Goal: Task Accomplishment & Management: Use online tool/utility

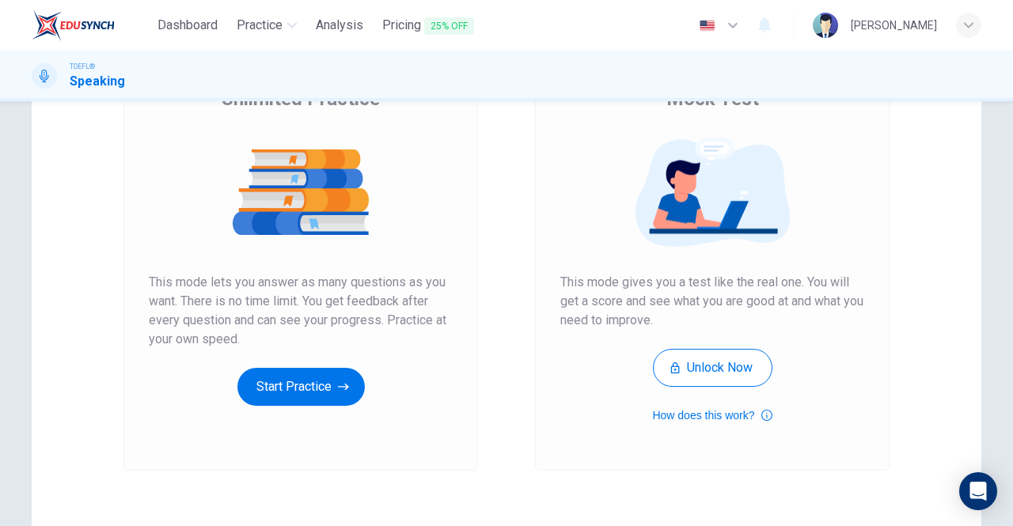
scroll to position [148, 0]
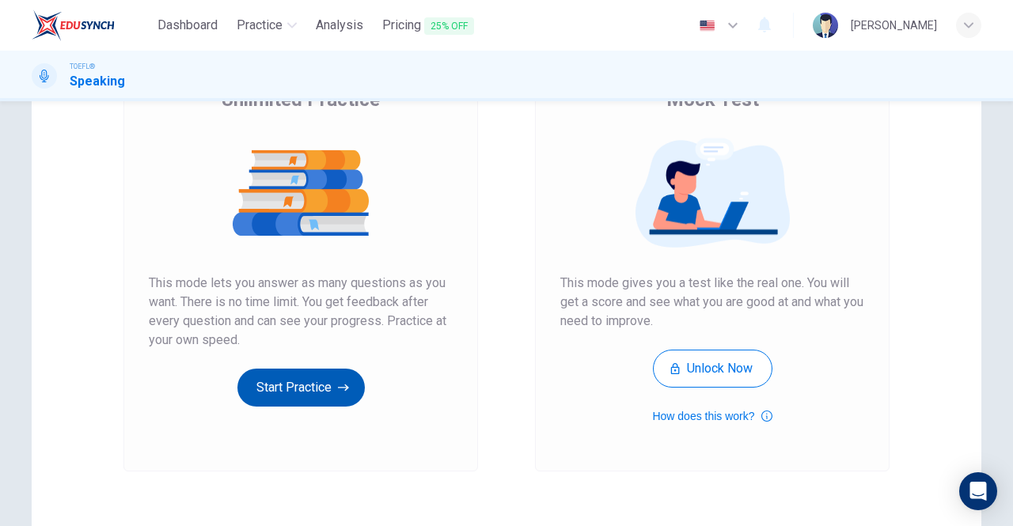
click at [293, 386] on button "Start Practice" at bounding box center [300, 388] width 127 height 38
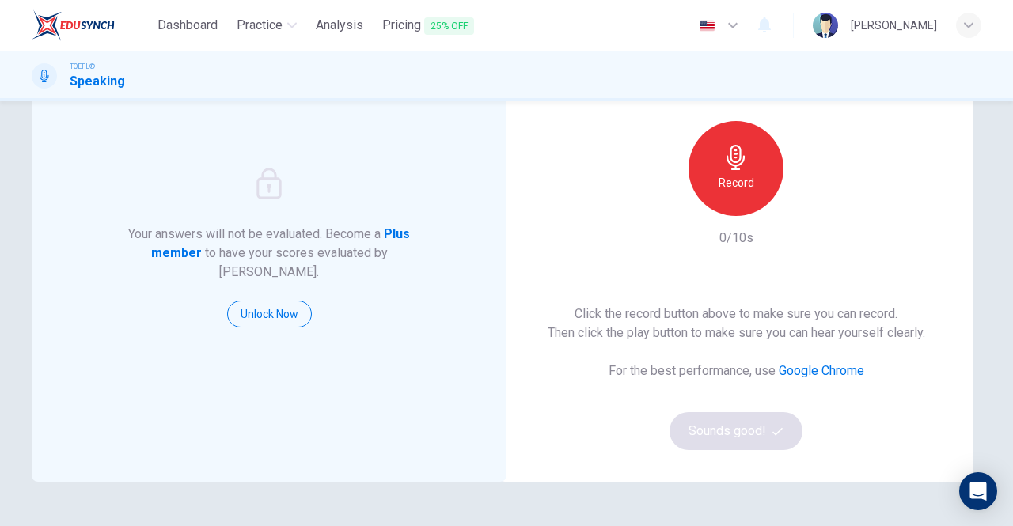
scroll to position [119, 0]
click at [738, 428] on div "Click the record button above to make sure you can record. Then click the play …" at bounding box center [735, 378] width 377 height 146
click at [832, 370] on link "Google Chrome" at bounding box center [820, 371] width 85 height 15
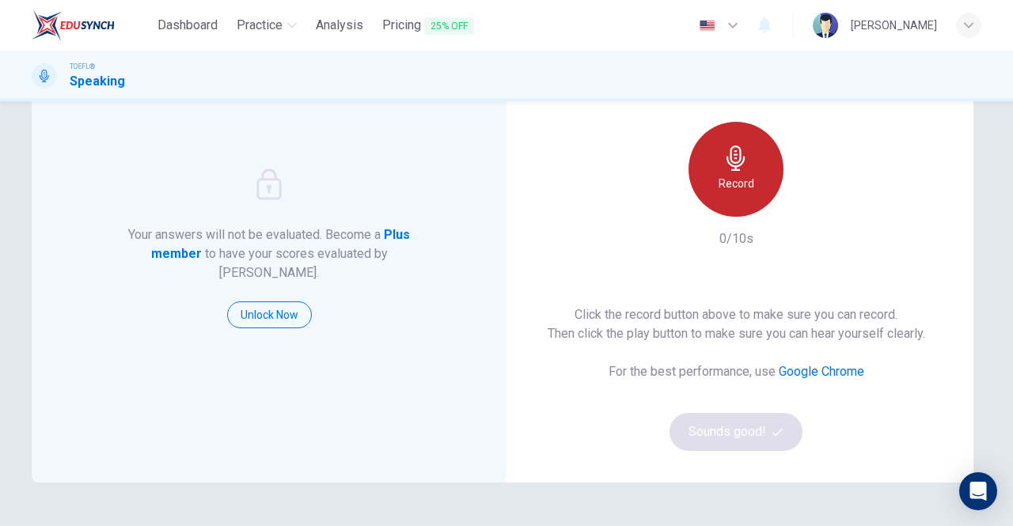
click at [720, 192] on h6 "Record" at bounding box center [736, 183] width 36 height 19
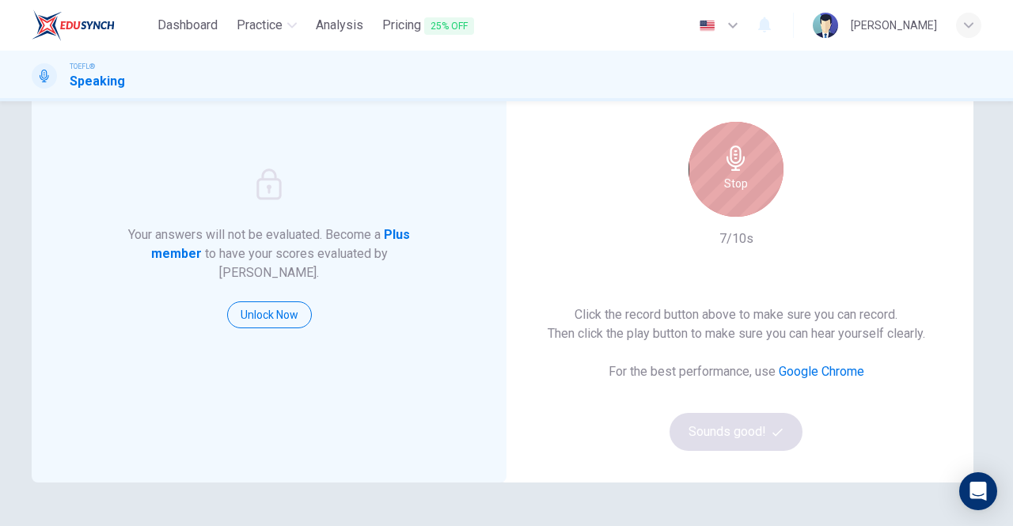
click at [720, 192] on div "Stop" at bounding box center [735, 169] width 95 height 95
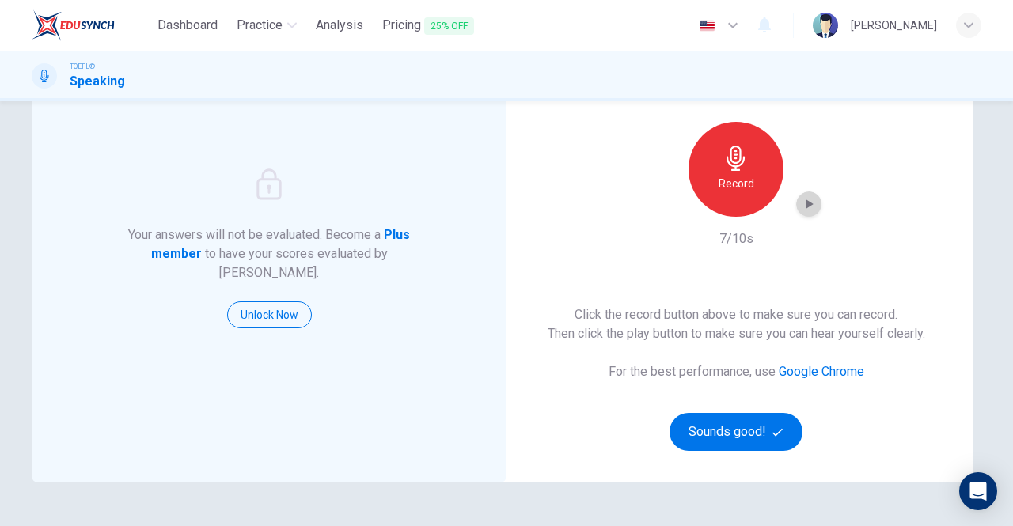
click at [804, 199] on icon "button" at bounding box center [809, 204] width 16 height 16
click at [710, 432] on button "Sounds good!" at bounding box center [735, 432] width 133 height 38
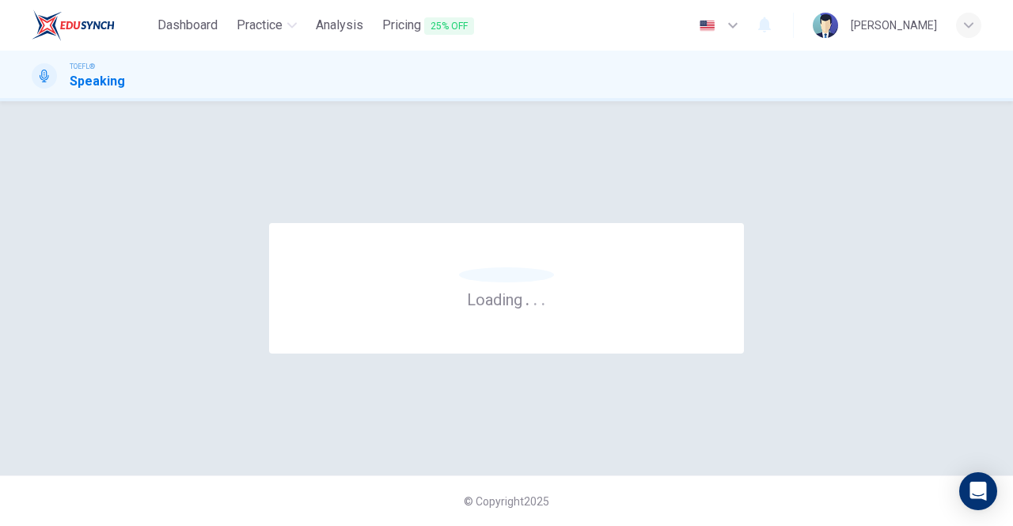
scroll to position [0, 0]
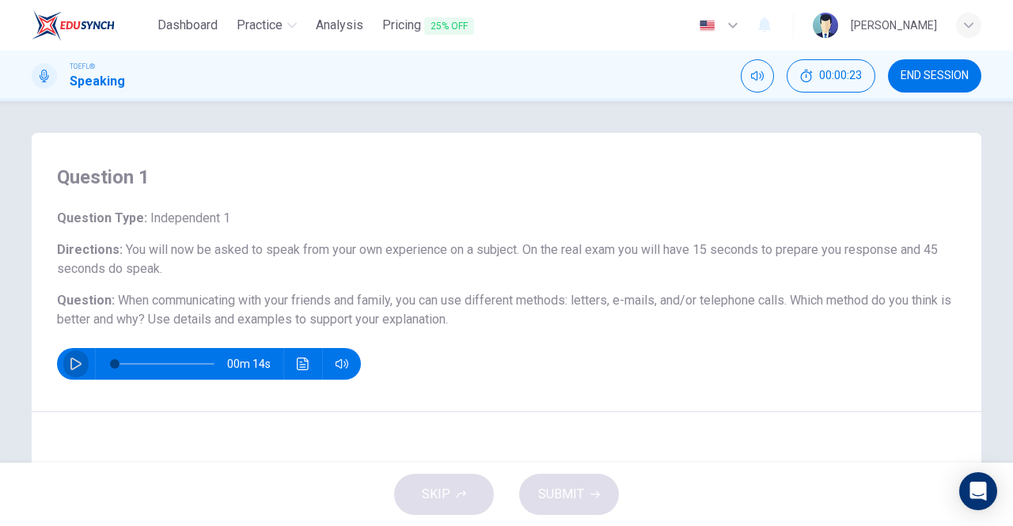
click at [73, 366] on icon "button" at bounding box center [75, 364] width 11 height 13
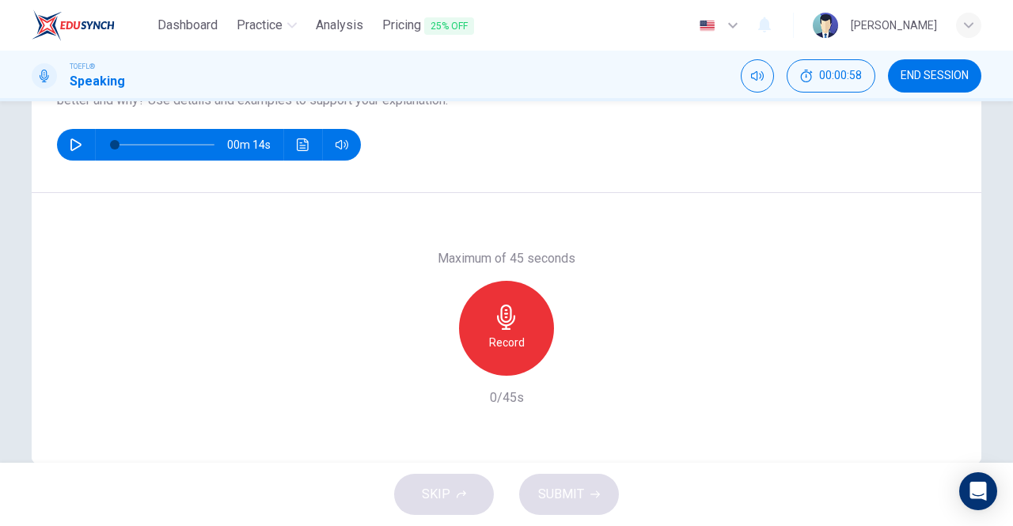
scroll to position [222, 0]
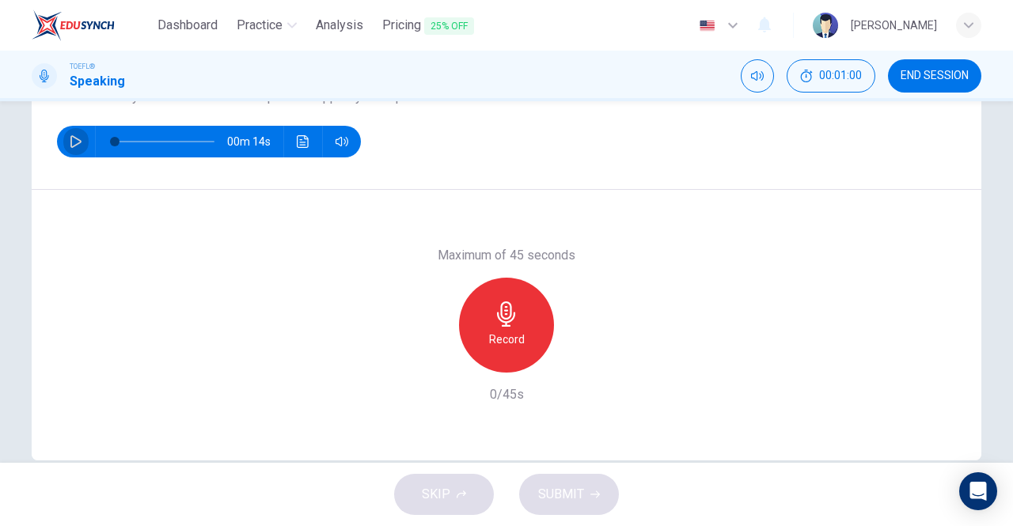
click at [73, 143] on icon "button" at bounding box center [75, 141] width 11 height 13
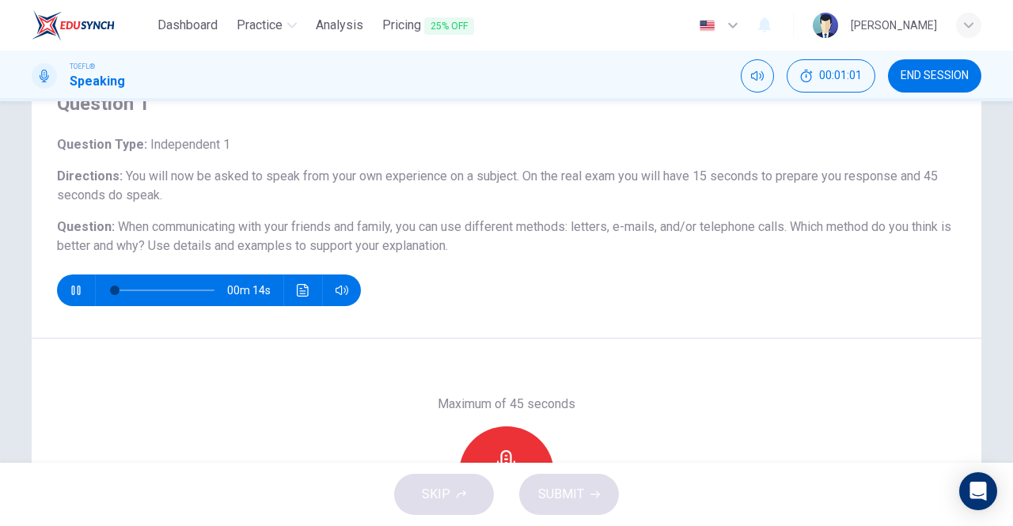
scroll to position [73, 0]
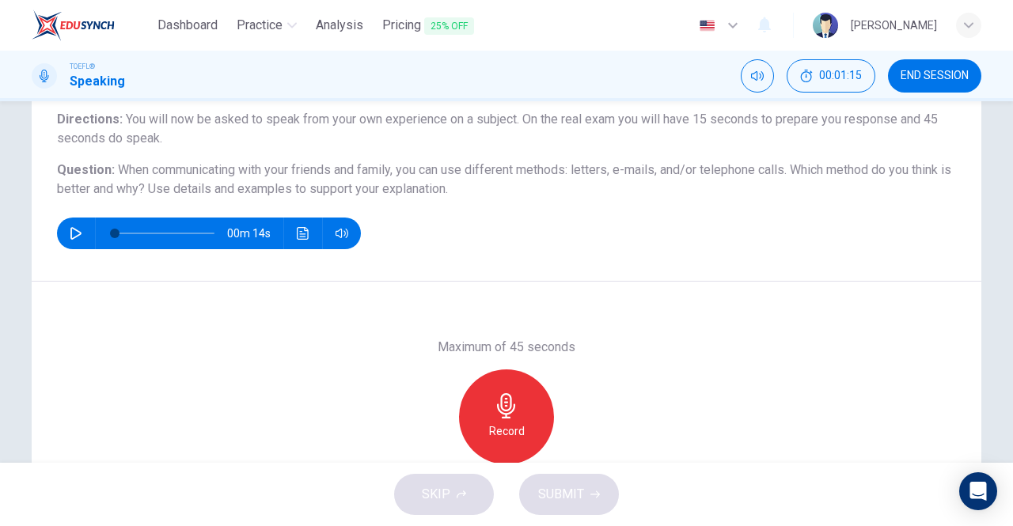
type input "0"
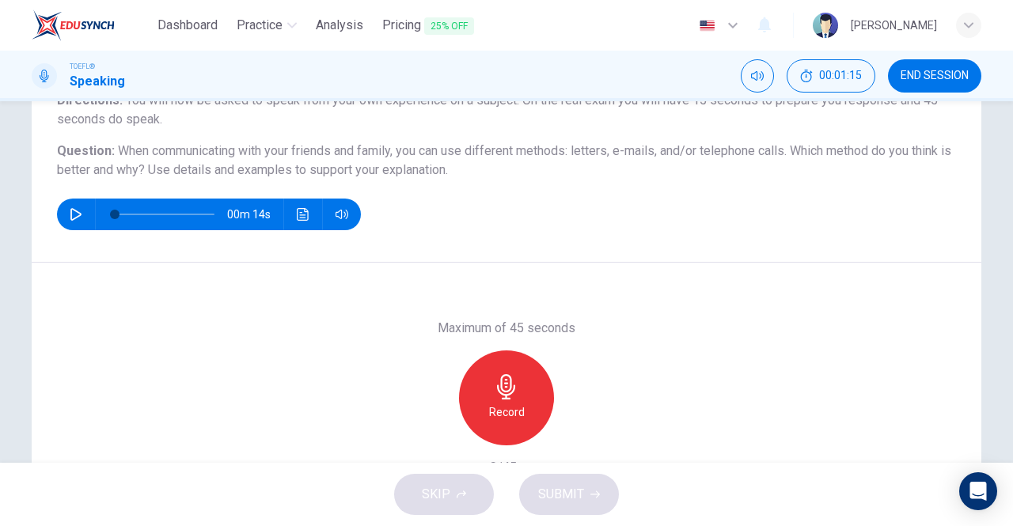
scroll to position [150, 0]
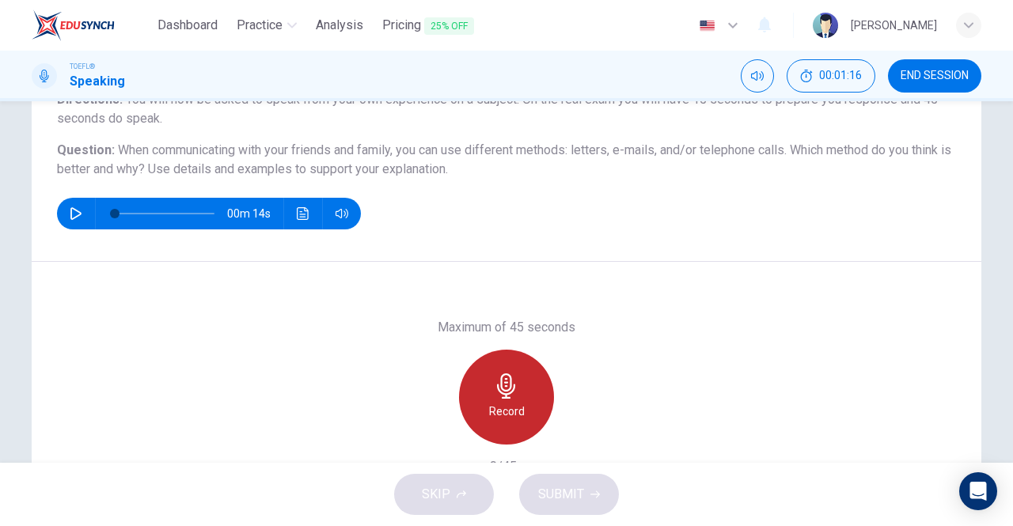
click at [513, 392] on icon "button" at bounding box center [506, 385] width 25 height 25
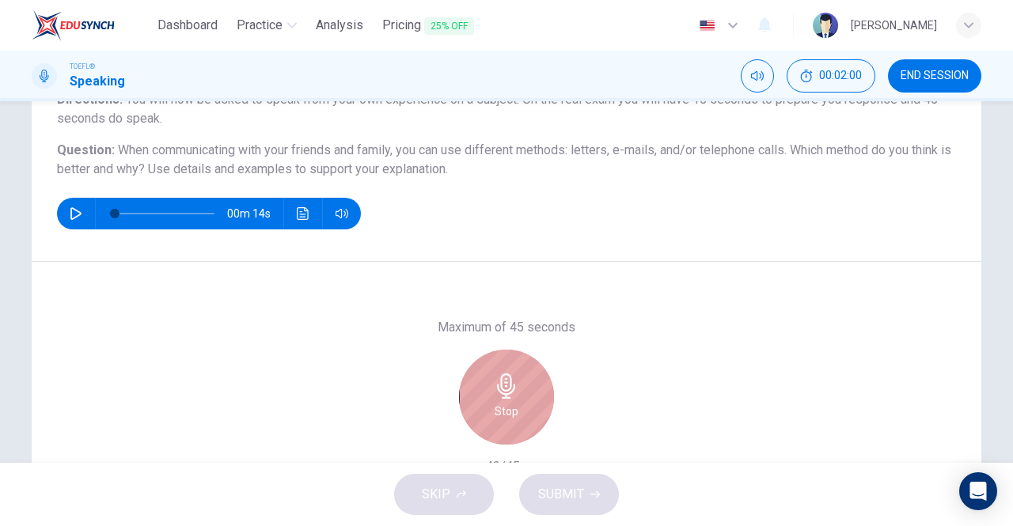
click at [513, 392] on icon "button" at bounding box center [506, 385] width 25 height 25
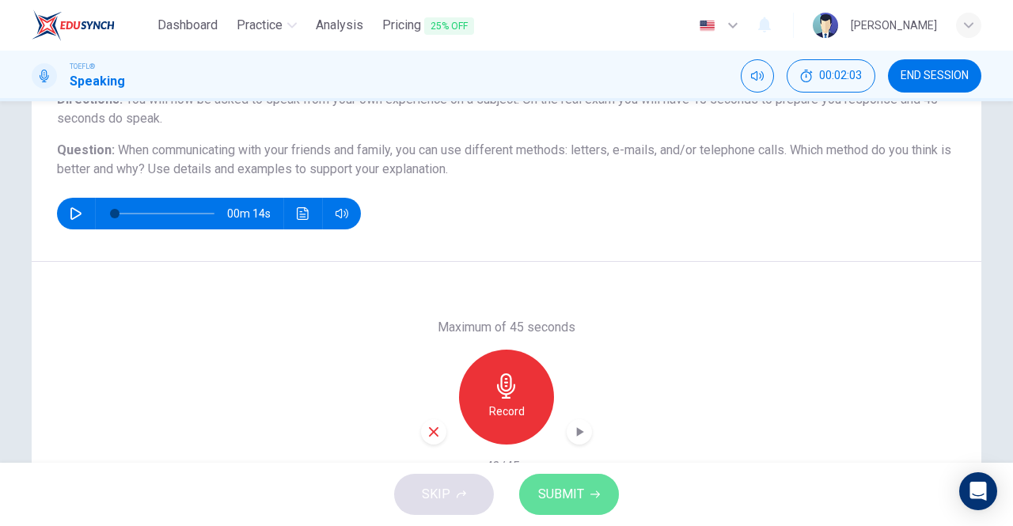
click at [566, 504] on span "SUBMIT" at bounding box center [561, 494] width 46 height 22
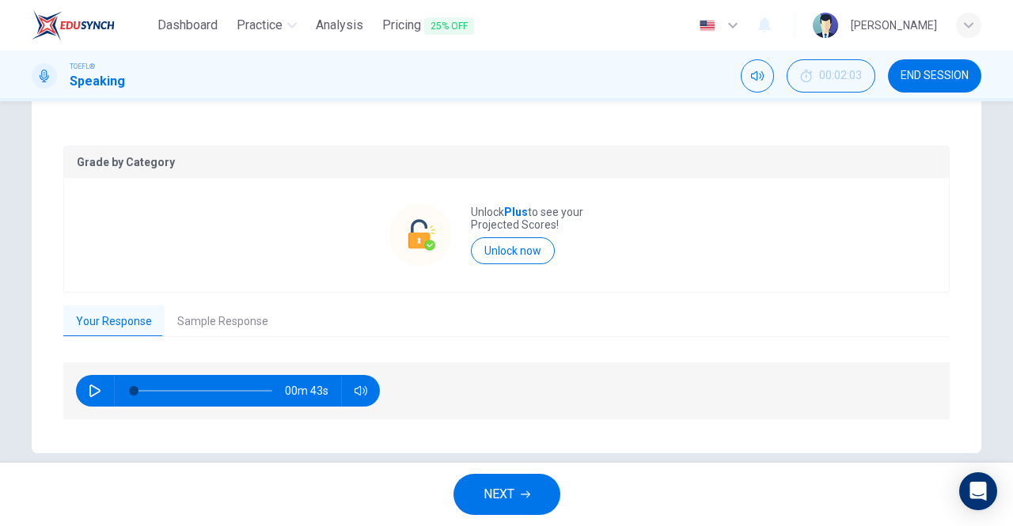
scroll to position [318, 0]
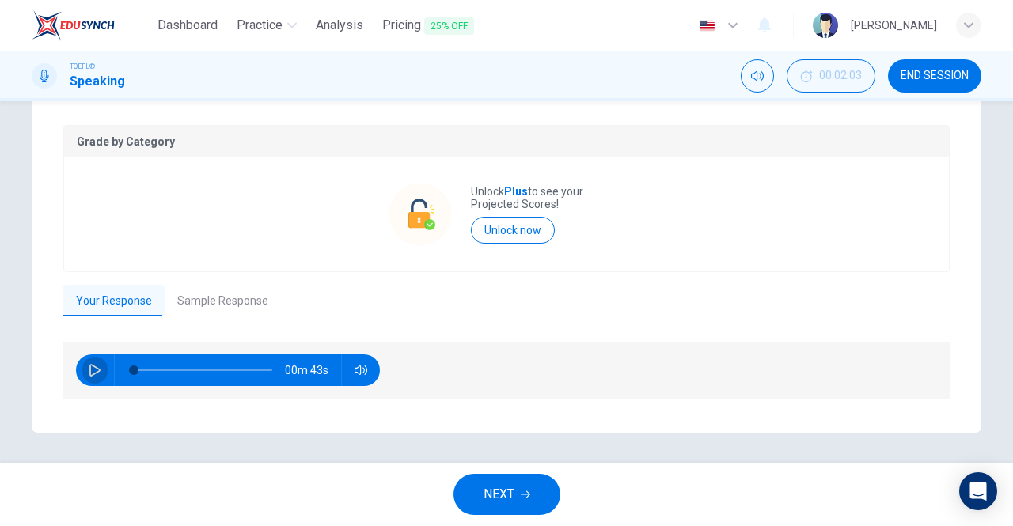
click at [89, 369] on icon "button" at bounding box center [94, 370] width 11 height 13
type input "57"
click at [241, 297] on button "Sample Response" at bounding box center [223, 301] width 116 height 33
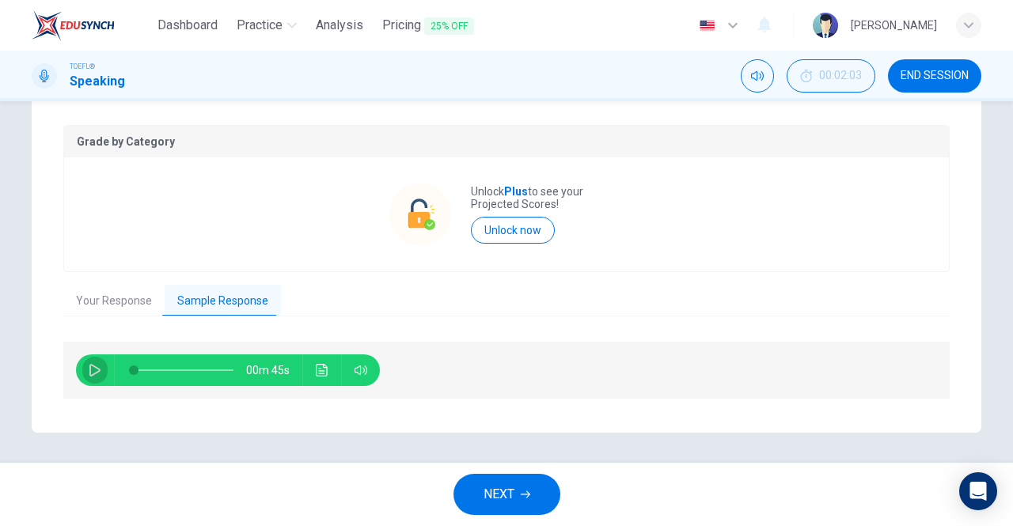
click at [89, 371] on icon "button" at bounding box center [95, 370] width 13 height 13
type input "11"
type input "78"
click at [90, 369] on icon "button" at bounding box center [94, 369] width 9 height 9
type input "13"
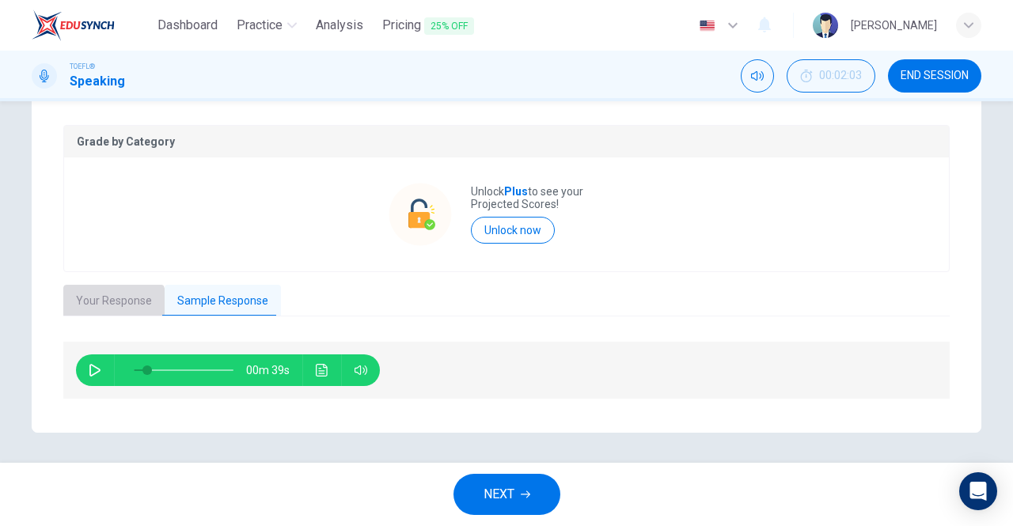
click at [108, 306] on button "Your Response" at bounding box center [113, 301] width 101 height 33
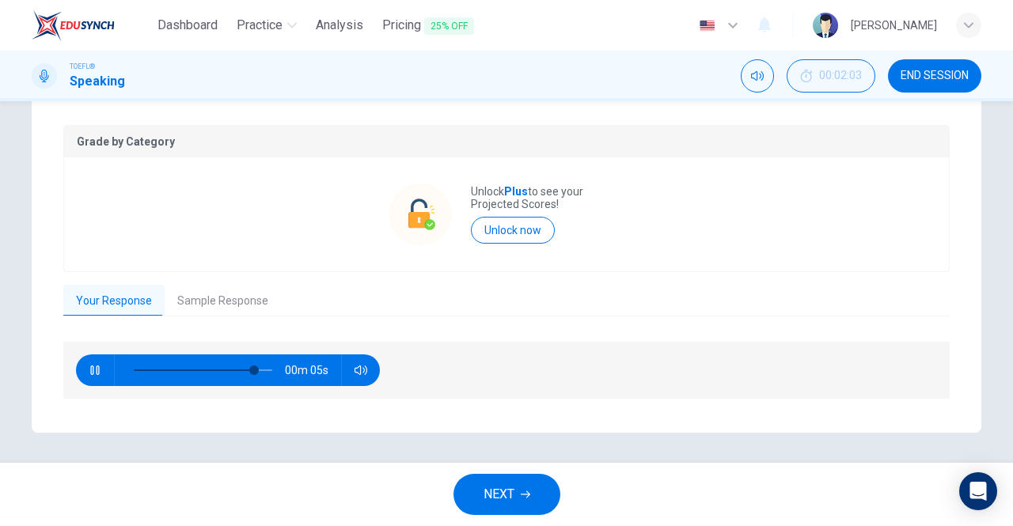
type input "89"
click at [517, 485] on button "NEXT" at bounding box center [506, 494] width 107 height 41
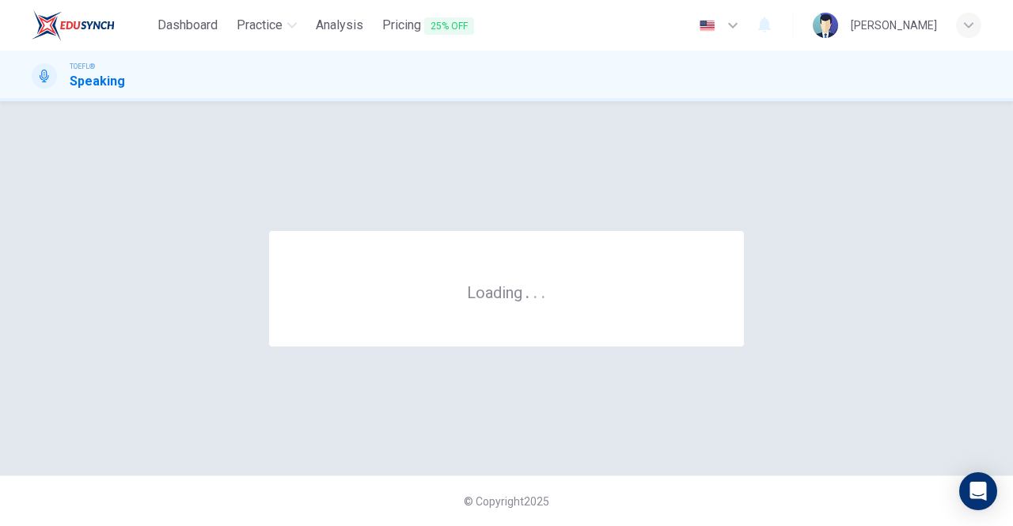
scroll to position [0, 0]
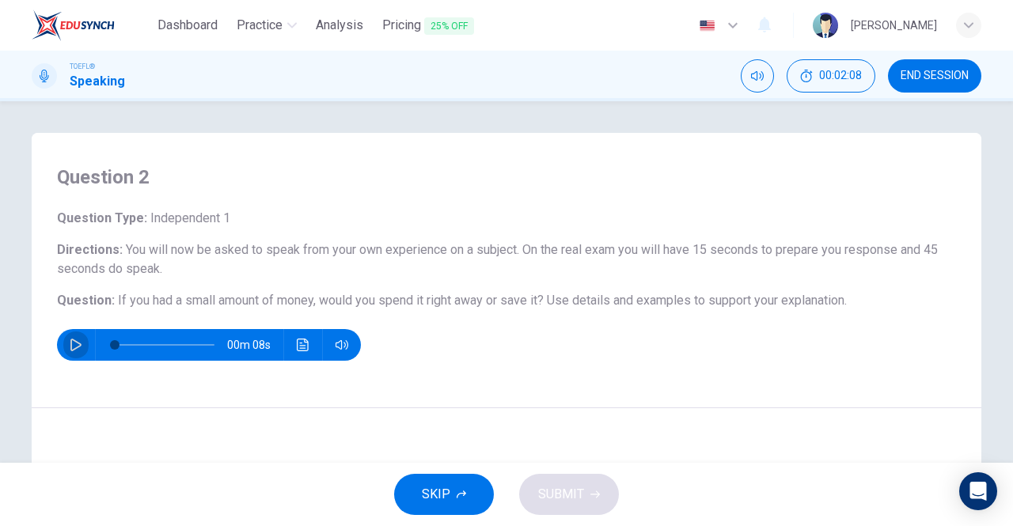
click at [70, 346] on icon "button" at bounding box center [76, 345] width 13 height 13
type input "0"
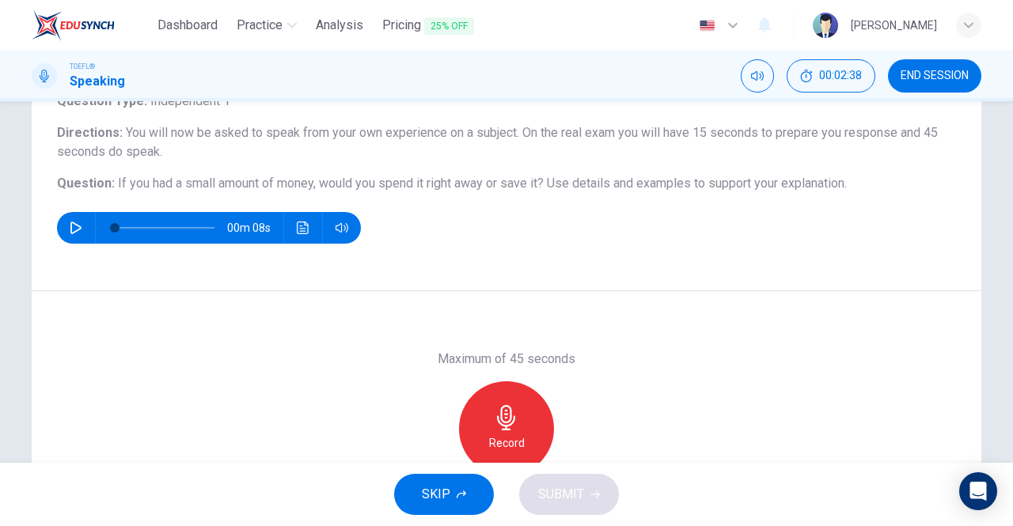
scroll to position [118, 0]
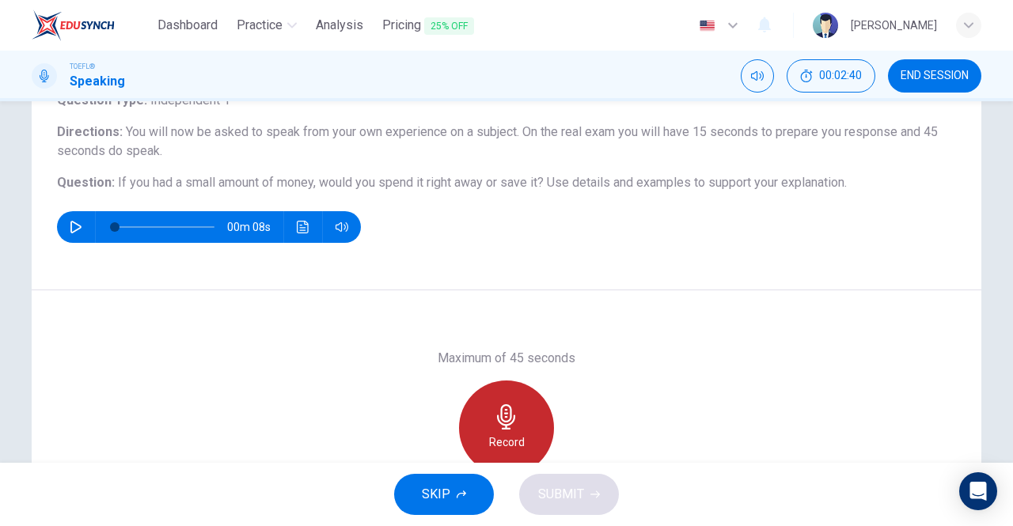
click at [502, 427] on icon "button" at bounding box center [506, 416] width 18 height 25
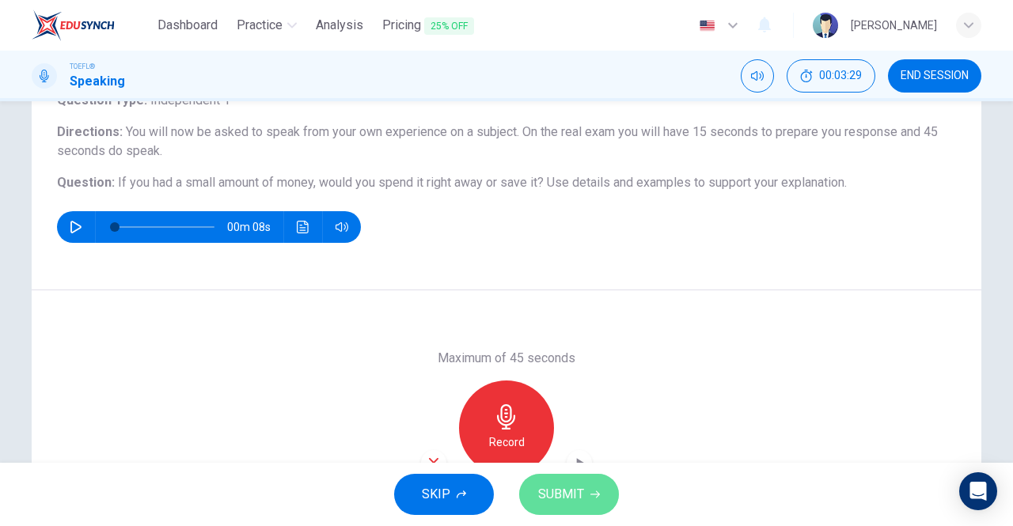
click at [578, 499] on span "SUBMIT" at bounding box center [561, 494] width 46 height 22
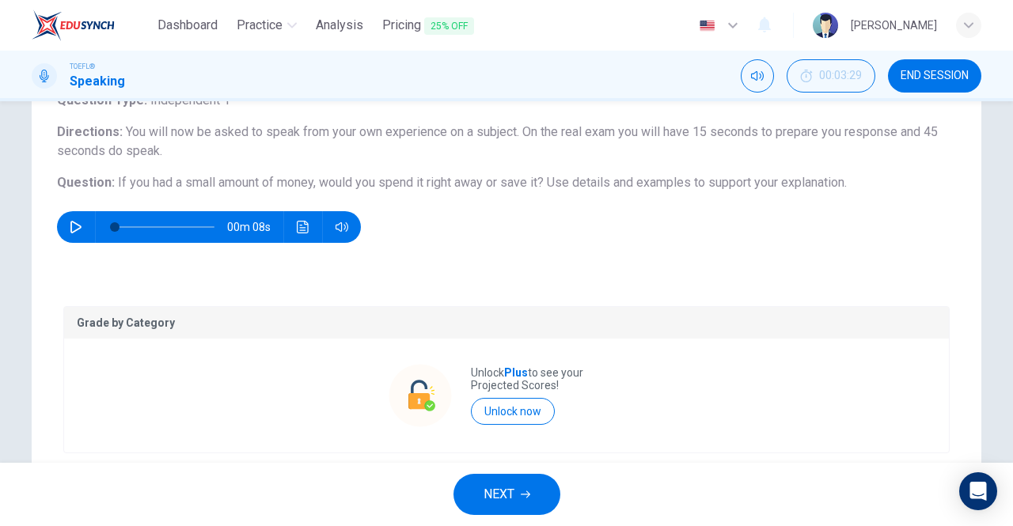
scroll to position [299, 0]
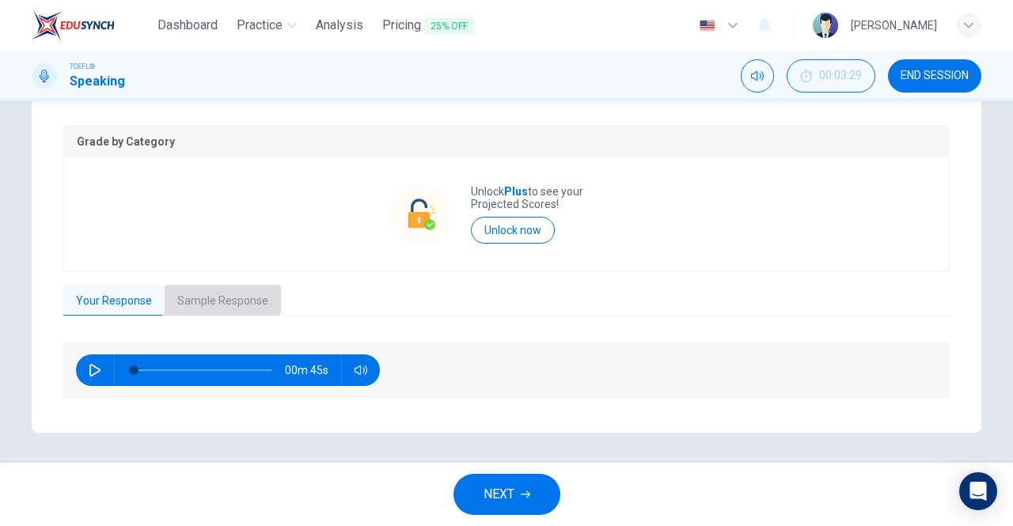
click at [198, 298] on button "Sample Response" at bounding box center [223, 301] width 116 height 33
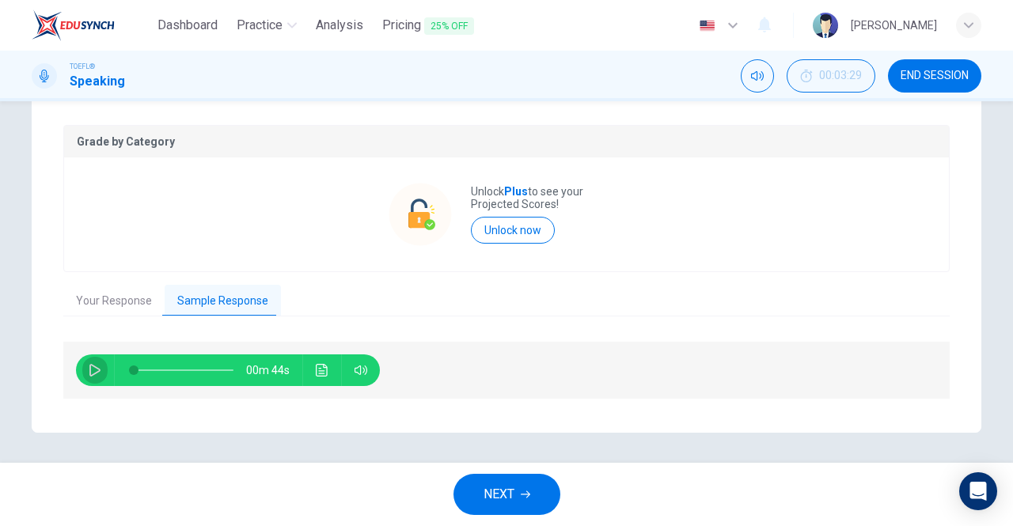
click at [89, 371] on icon "button" at bounding box center [95, 370] width 13 height 13
click at [110, 309] on button "Your Response" at bounding box center [113, 301] width 101 height 33
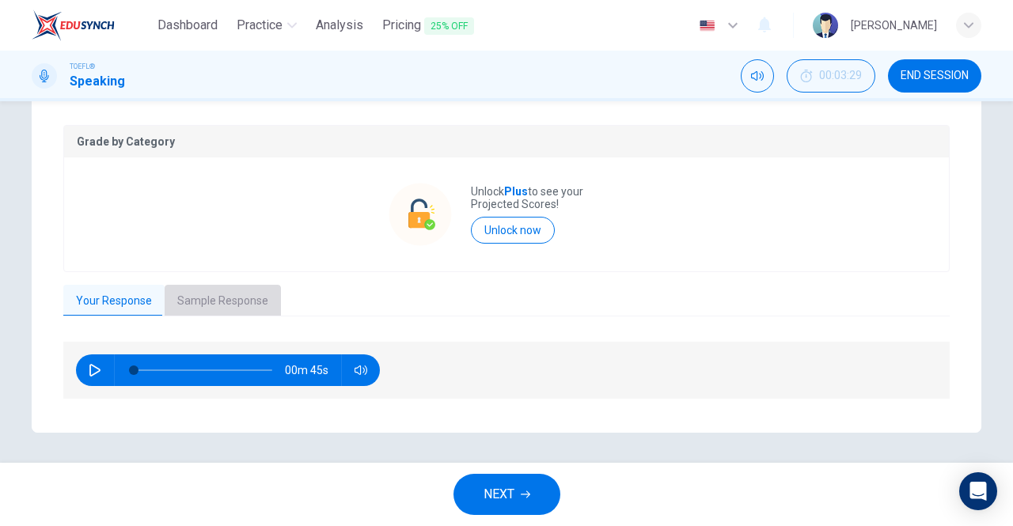
click at [220, 303] on button "Sample Response" at bounding box center [223, 301] width 116 height 33
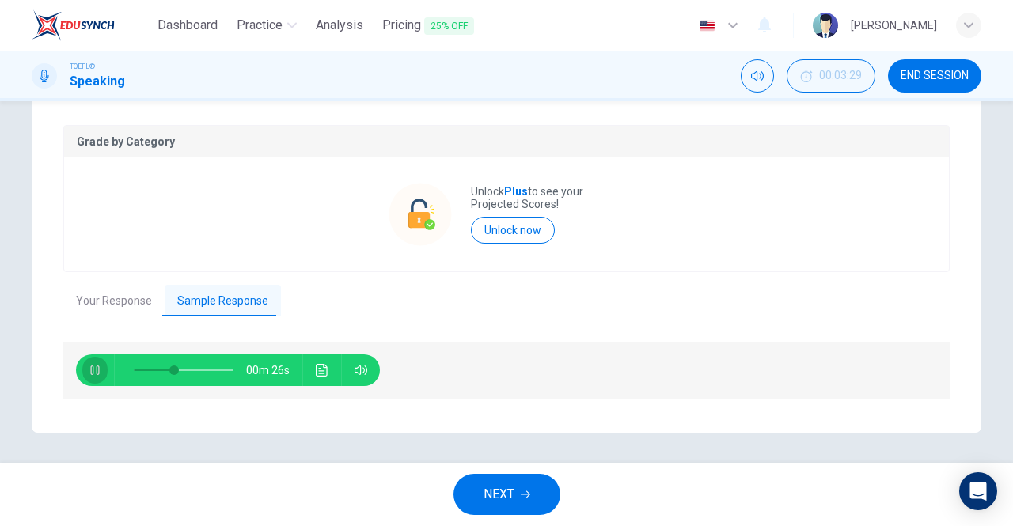
click at [92, 366] on icon "button" at bounding box center [94, 369] width 9 height 9
type input "40"
click at [115, 290] on button "Your Response" at bounding box center [113, 301] width 101 height 33
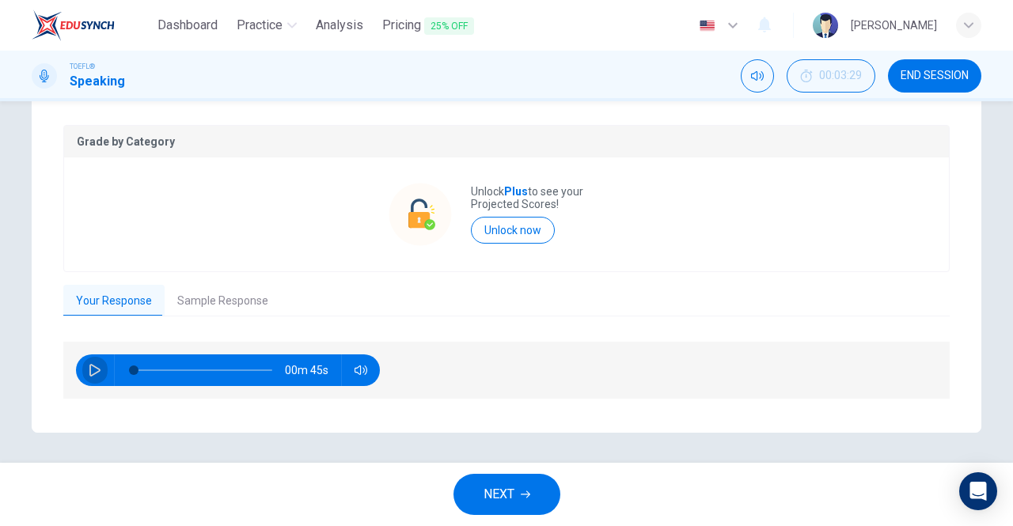
click at [89, 369] on icon "button" at bounding box center [94, 370] width 11 height 13
type input "84"
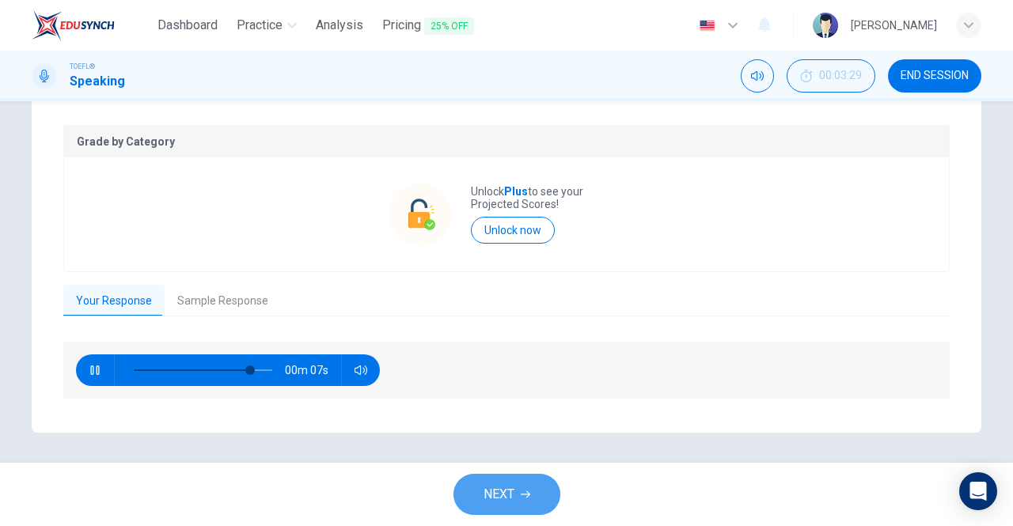
click at [518, 492] on button "NEXT" at bounding box center [506, 494] width 107 height 41
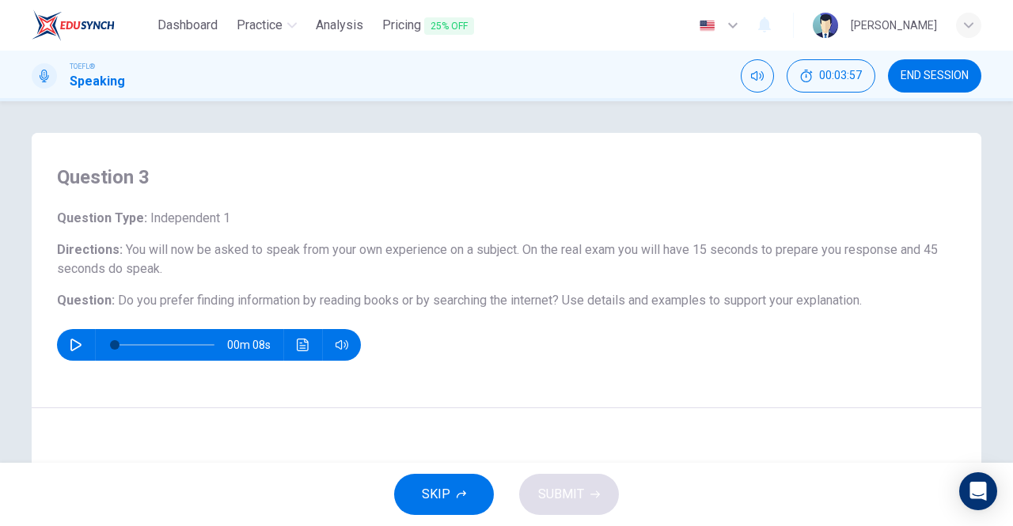
scroll to position [123, 0]
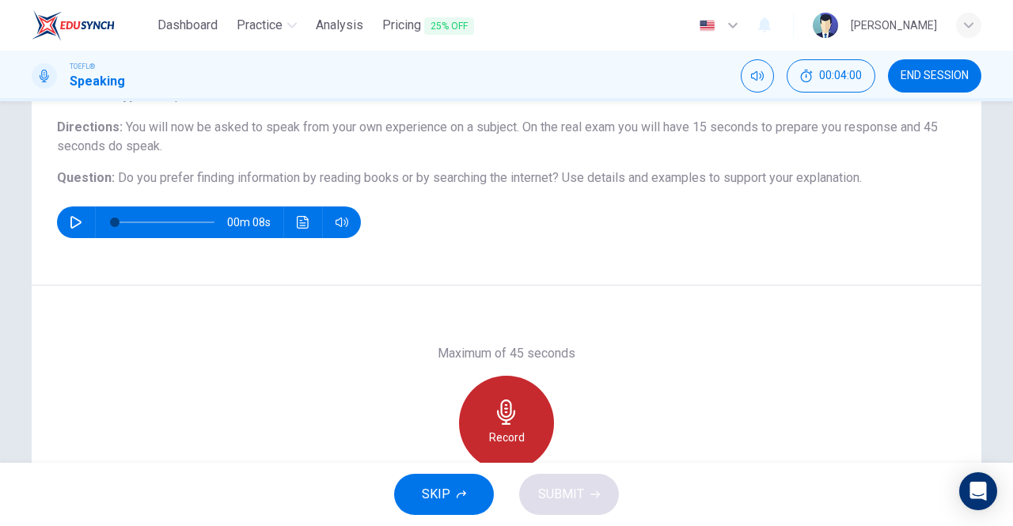
click at [515, 415] on div "Record" at bounding box center [506, 423] width 95 height 95
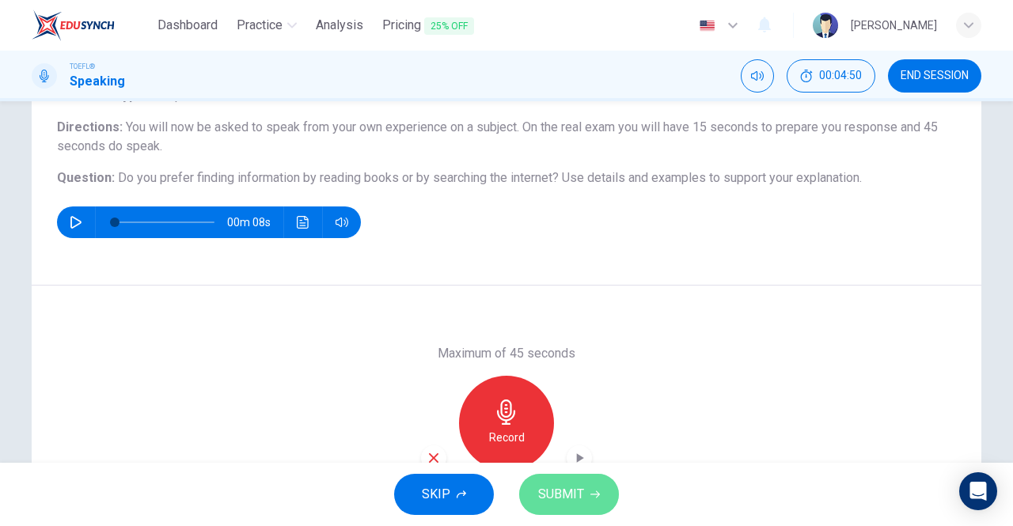
click at [569, 492] on span "SUBMIT" at bounding box center [561, 494] width 46 height 22
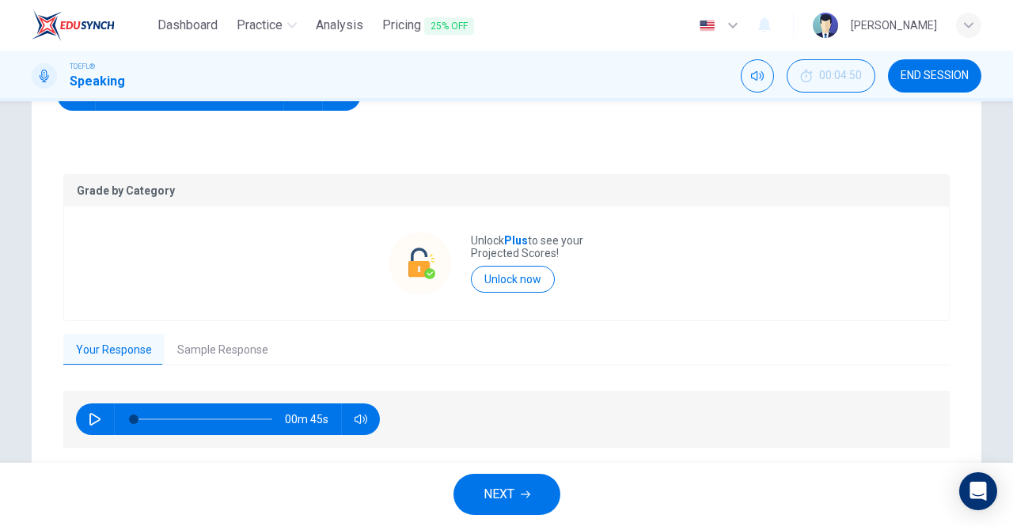
scroll to position [251, 0]
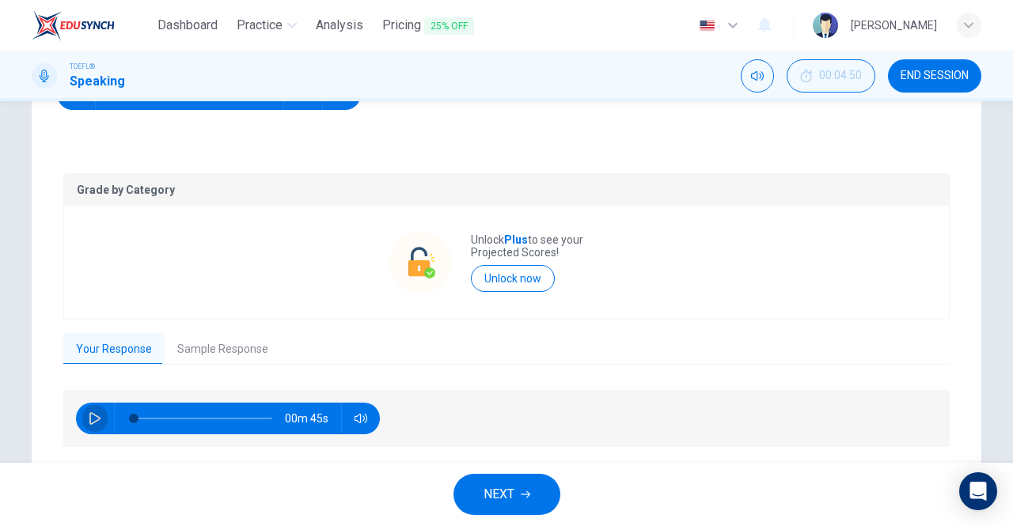
click at [89, 421] on icon "button" at bounding box center [95, 418] width 13 height 13
type input "57"
click at [500, 489] on span "NEXT" at bounding box center [498, 494] width 31 height 22
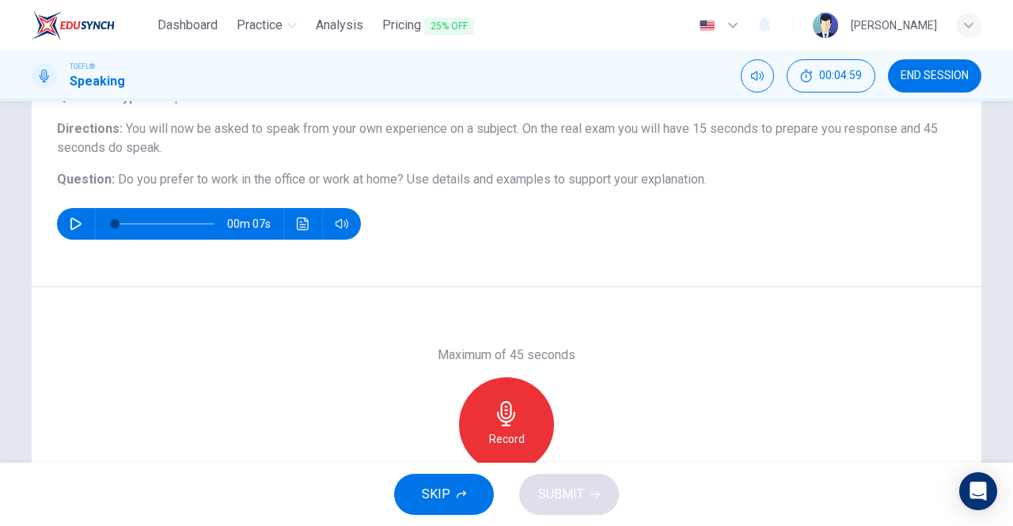
scroll to position [122, 0]
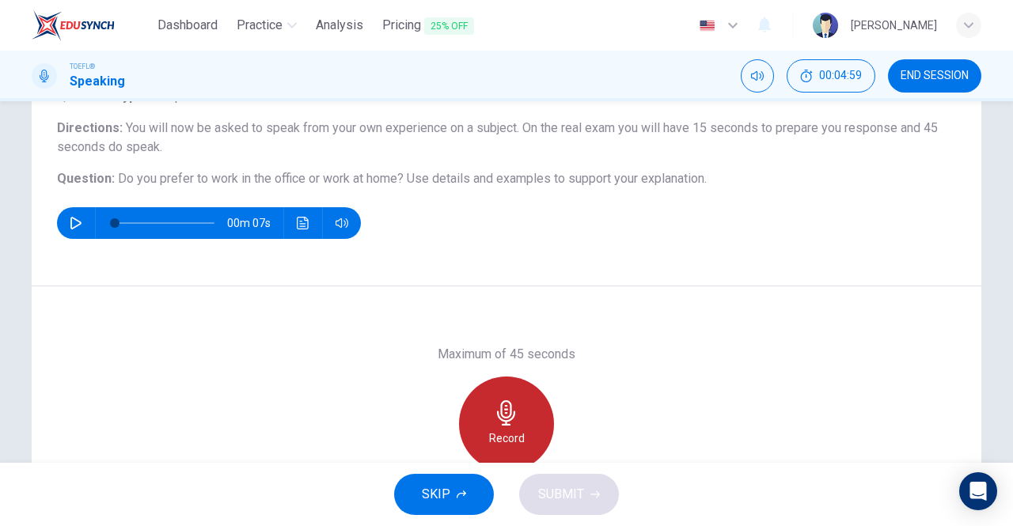
click at [508, 415] on icon "button" at bounding box center [506, 412] width 25 height 25
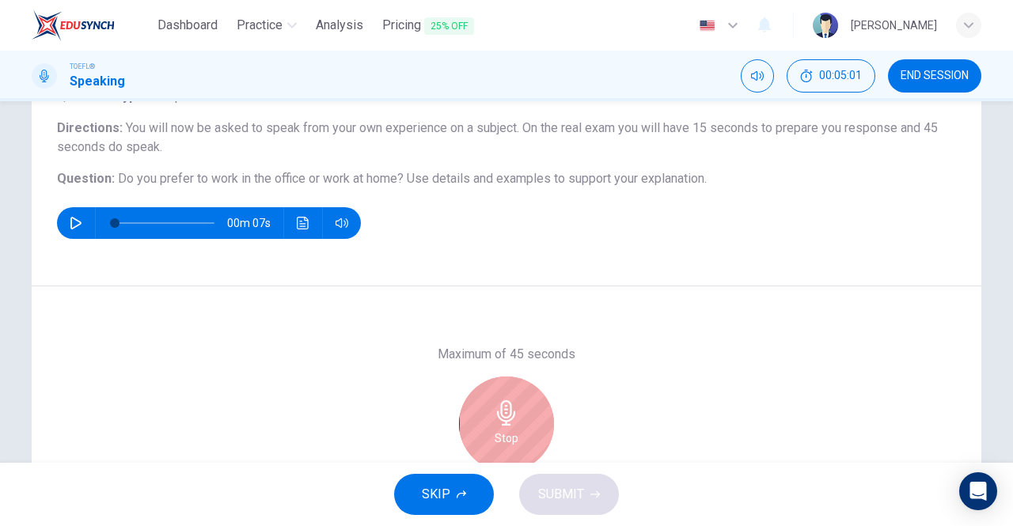
scroll to position [214, 0]
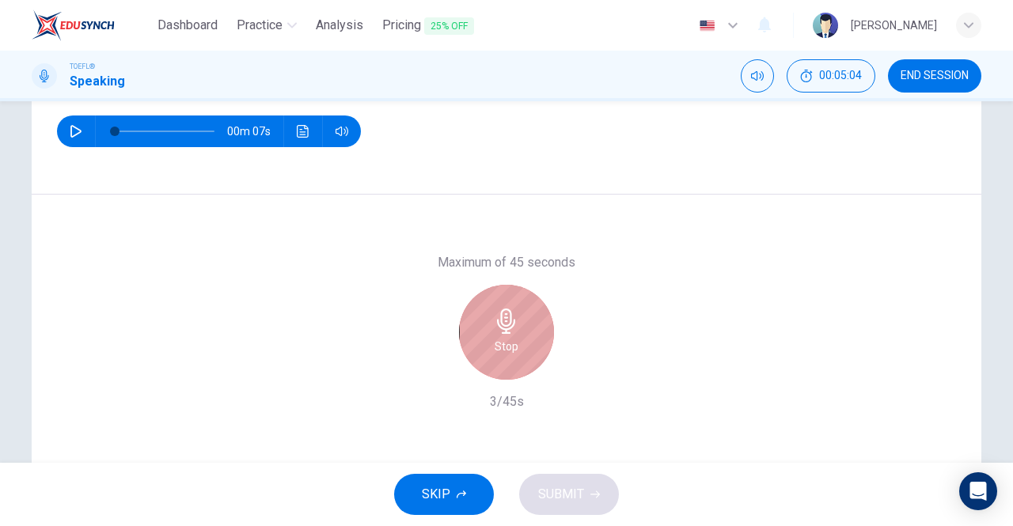
click at [505, 348] on h6 "Stop" at bounding box center [506, 346] width 24 height 19
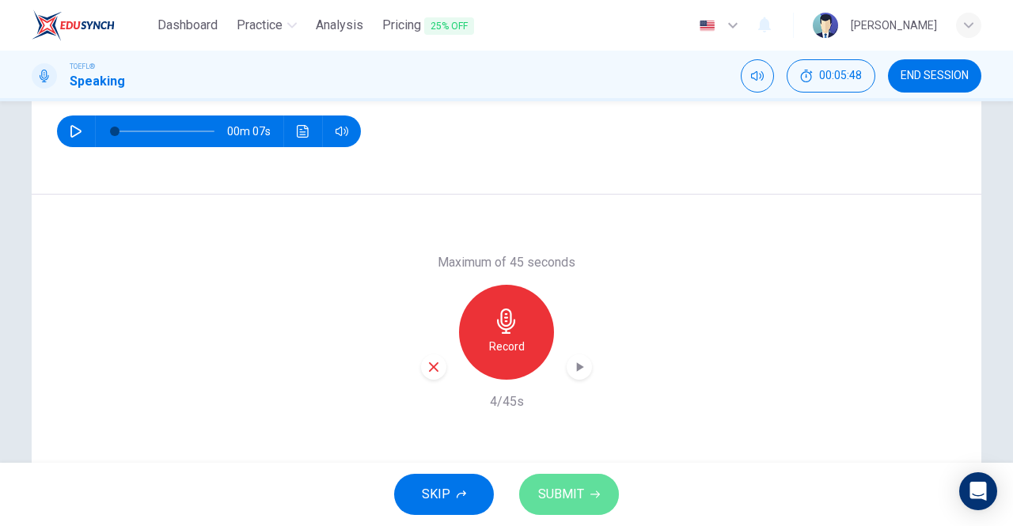
click at [567, 490] on span "SUBMIT" at bounding box center [561, 494] width 46 height 22
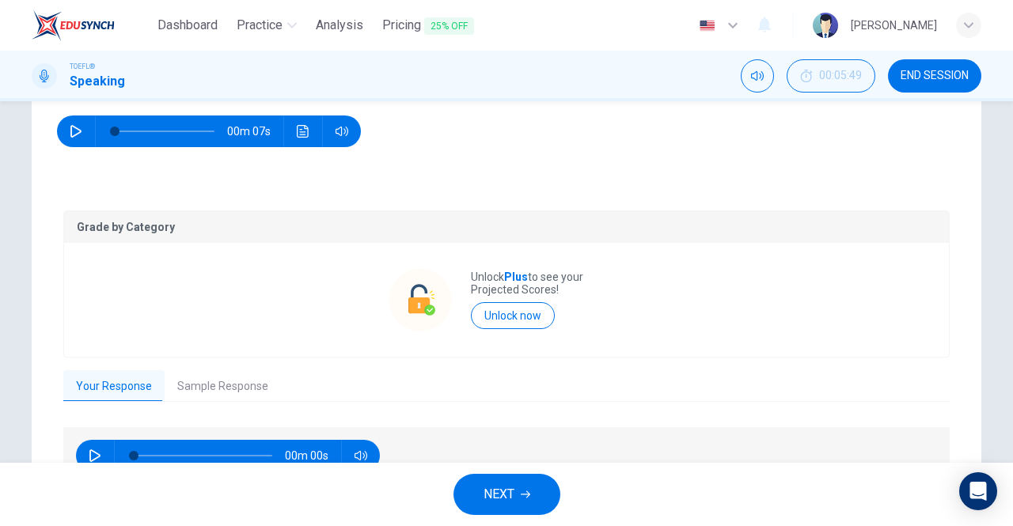
scroll to position [299, 0]
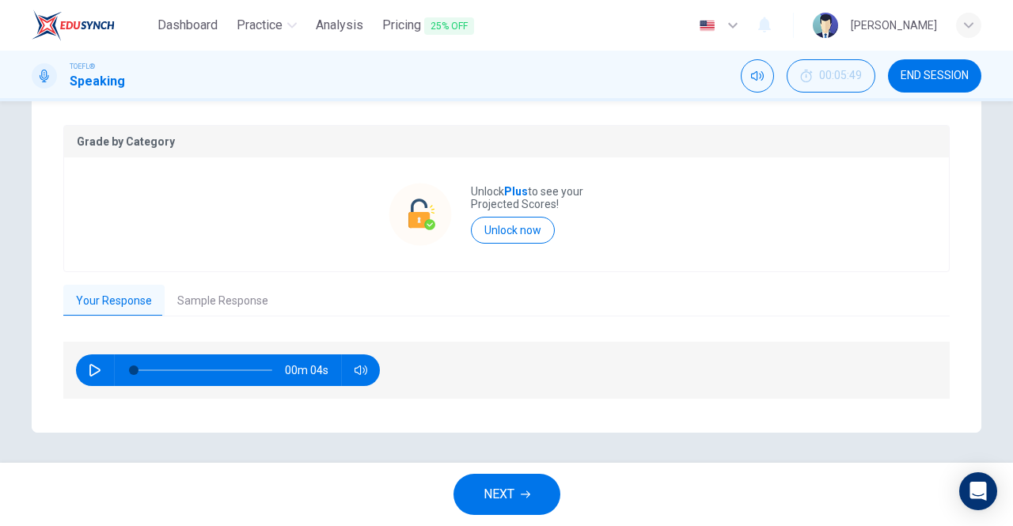
click at [92, 365] on icon "button" at bounding box center [95, 370] width 13 height 13
click at [89, 371] on icon "button" at bounding box center [95, 370] width 13 height 13
type input "0"
click at [512, 488] on span "NEXT" at bounding box center [498, 494] width 31 height 22
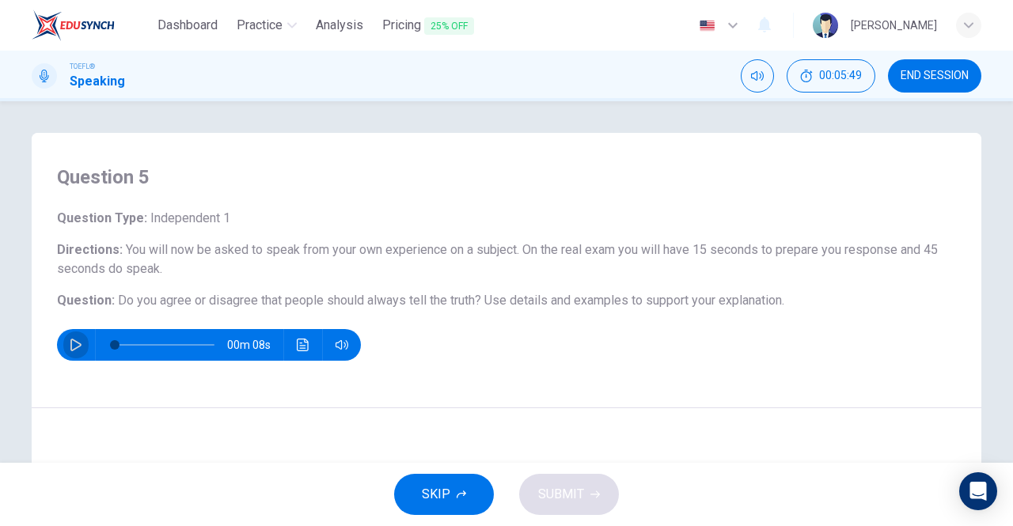
click at [70, 348] on icon "button" at bounding box center [76, 345] width 13 height 13
type input "0"
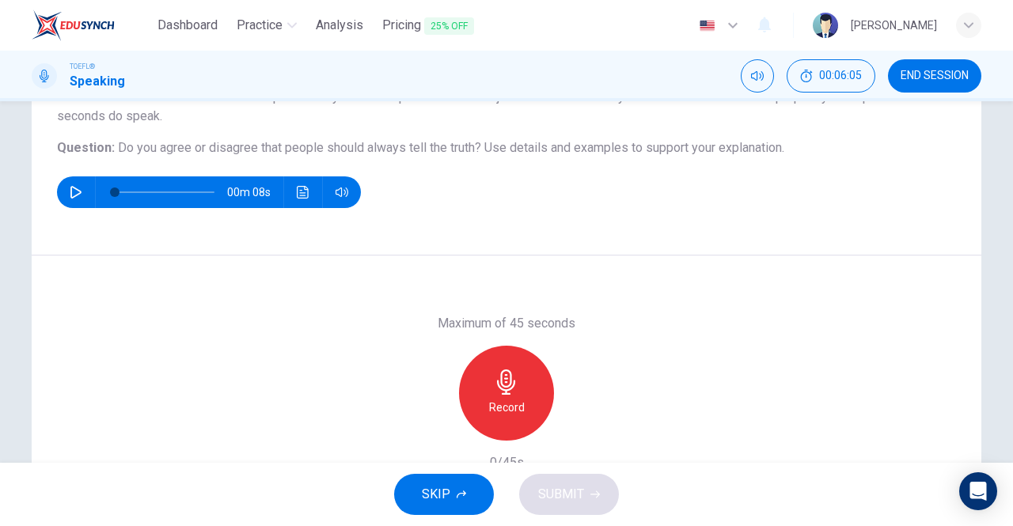
scroll to position [153, 0]
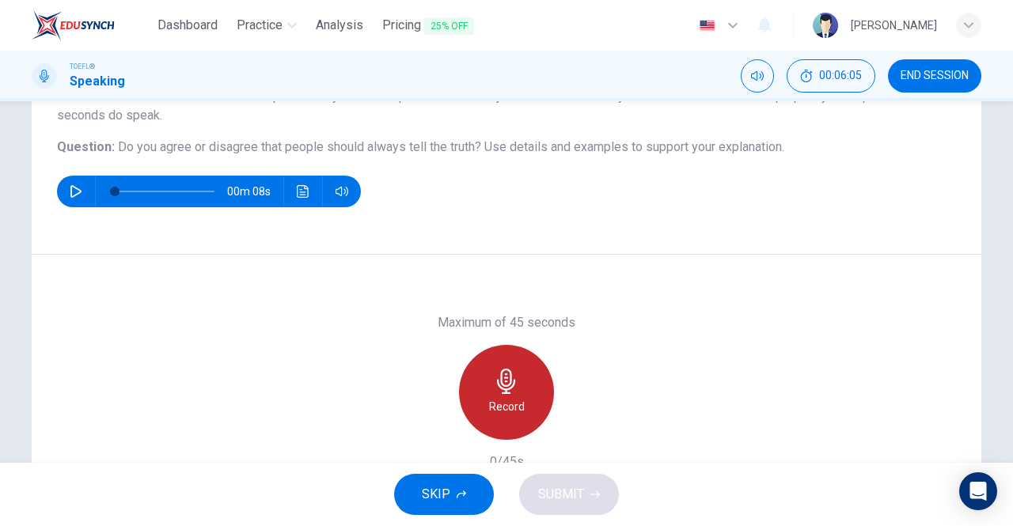
click at [514, 408] on h6 "Record" at bounding box center [507, 406] width 36 height 19
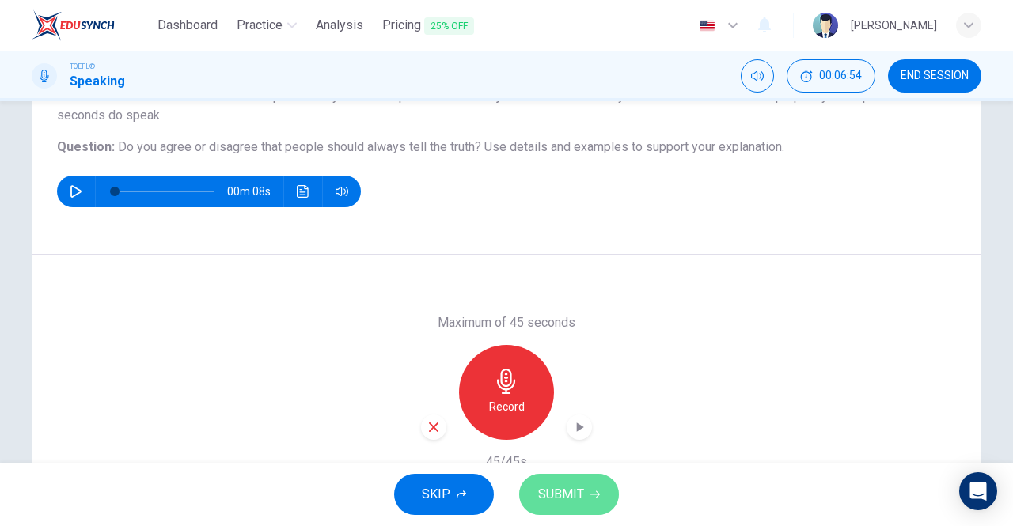
click at [574, 483] on button "SUBMIT" at bounding box center [569, 494] width 100 height 41
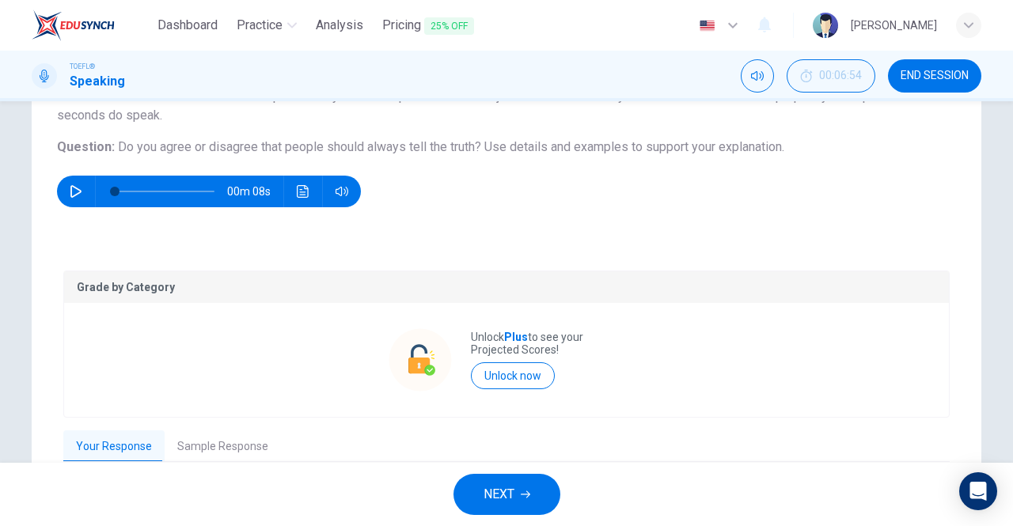
scroll to position [299, 0]
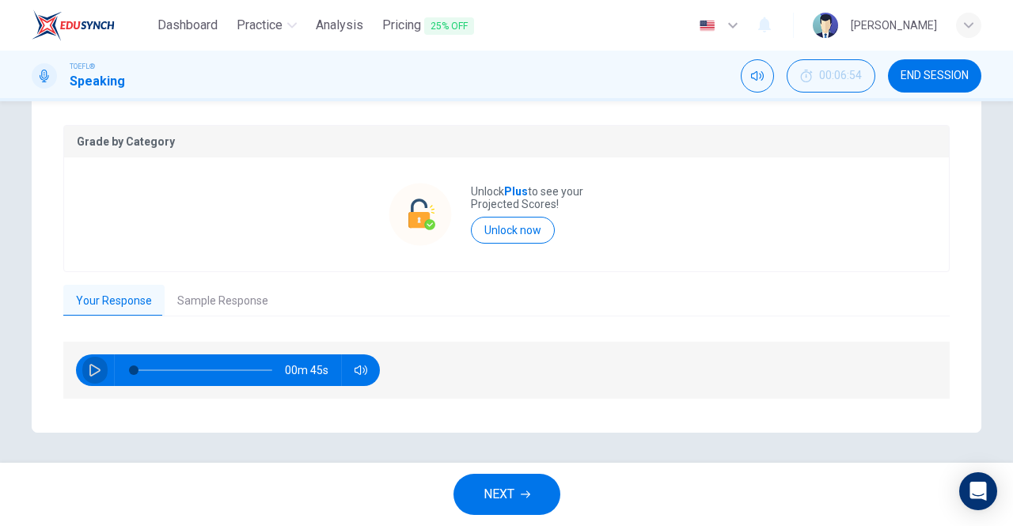
click at [89, 366] on icon "button" at bounding box center [95, 370] width 13 height 13
type input "37"
click at [525, 505] on button "NEXT" at bounding box center [506, 494] width 107 height 41
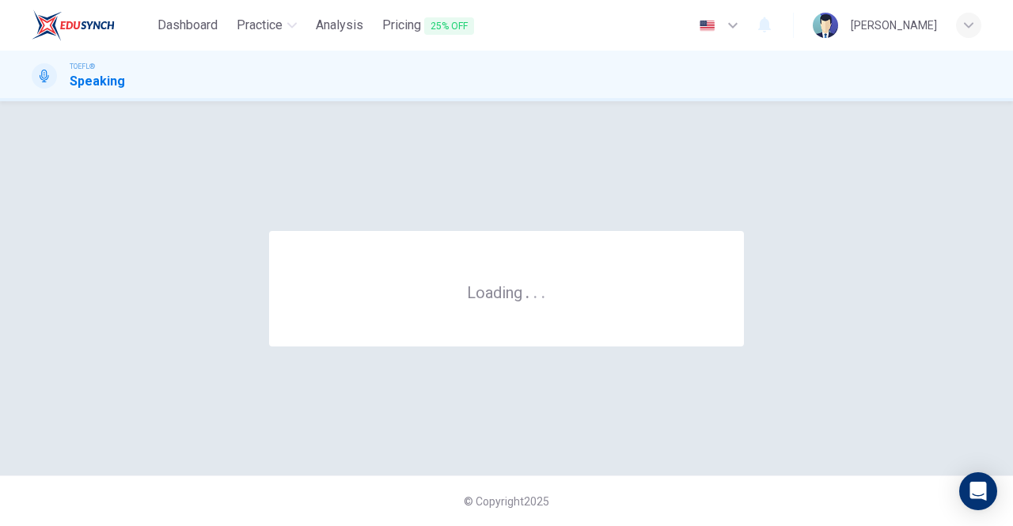
scroll to position [0, 0]
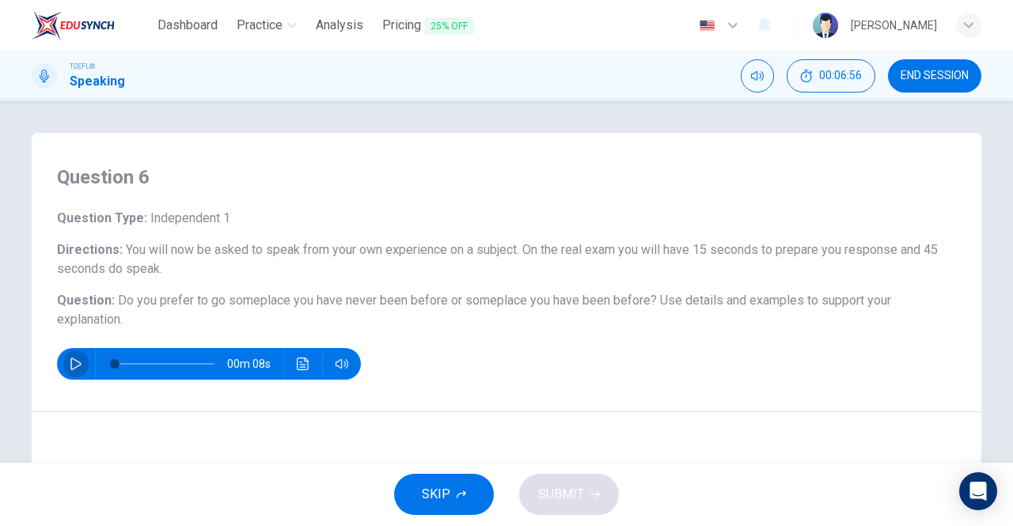
click at [74, 365] on icon "button" at bounding box center [75, 364] width 11 height 13
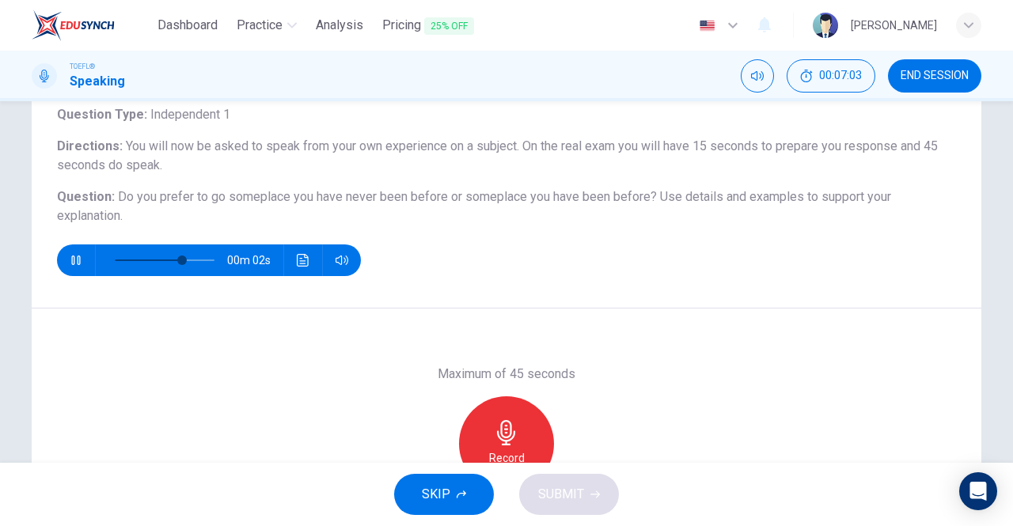
scroll to position [119, 0]
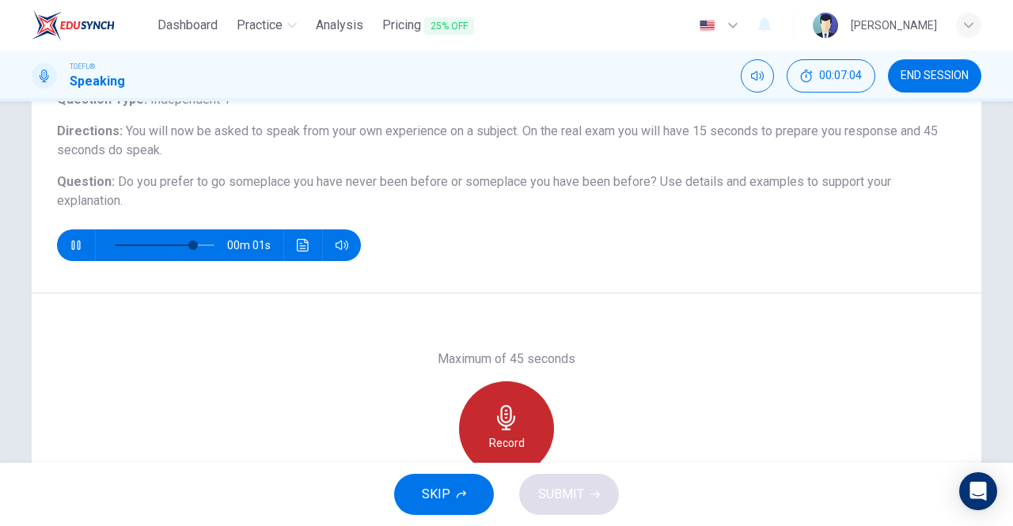
click at [519, 426] on div "Record" at bounding box center [506, 428] width 95 height 95
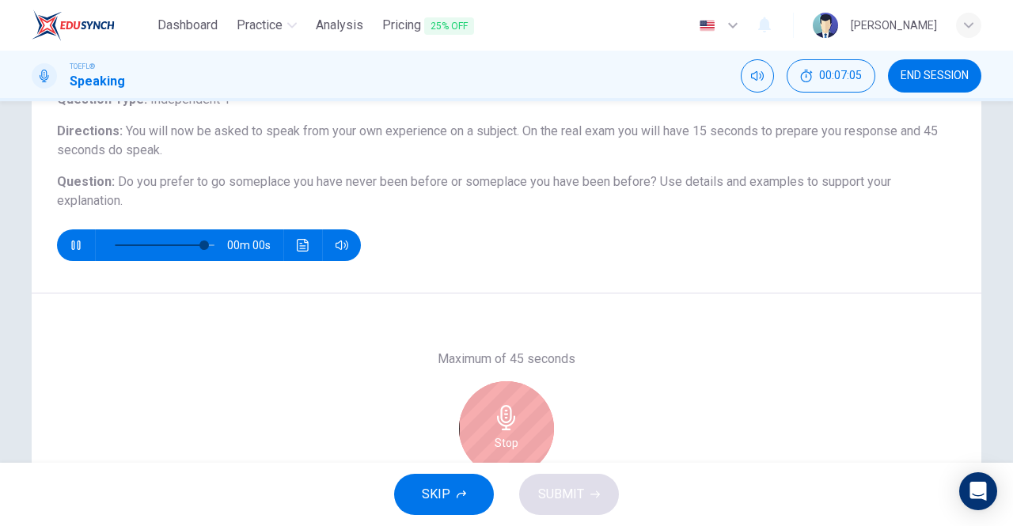
type input "0"
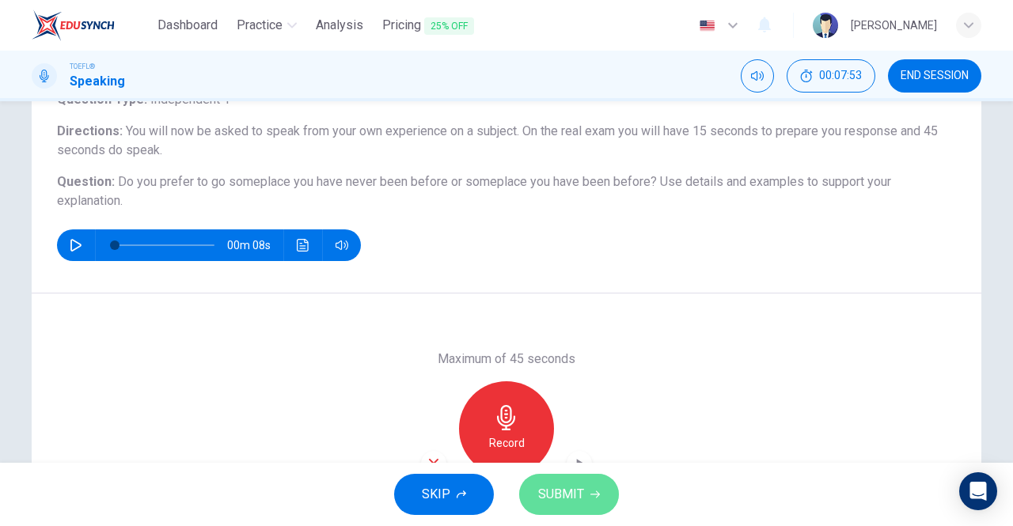
click at [593, 493] on icon "button" at bounding box center [594, 494] width 9 height 9
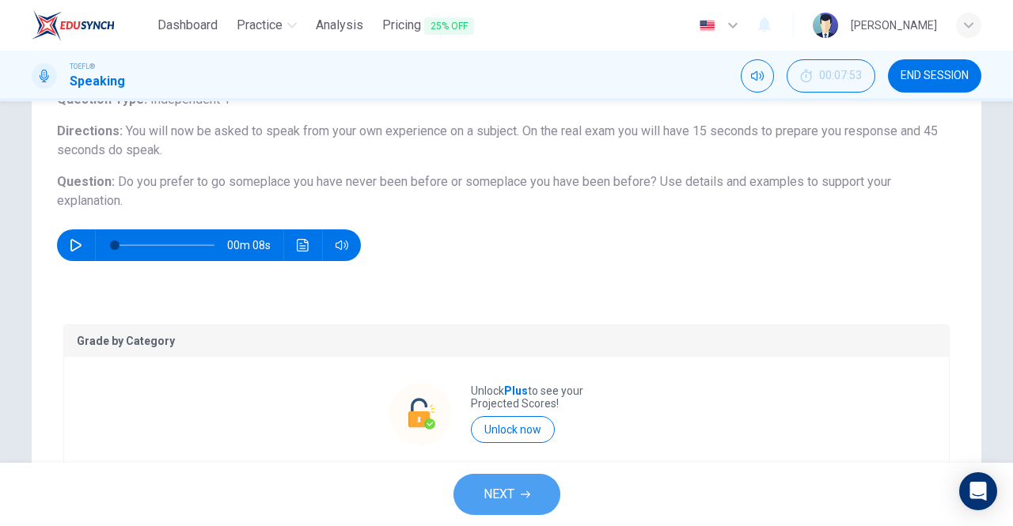
click at [509, 498] on span "NEXT" at bounding box center [498, 494] width 31 height 22
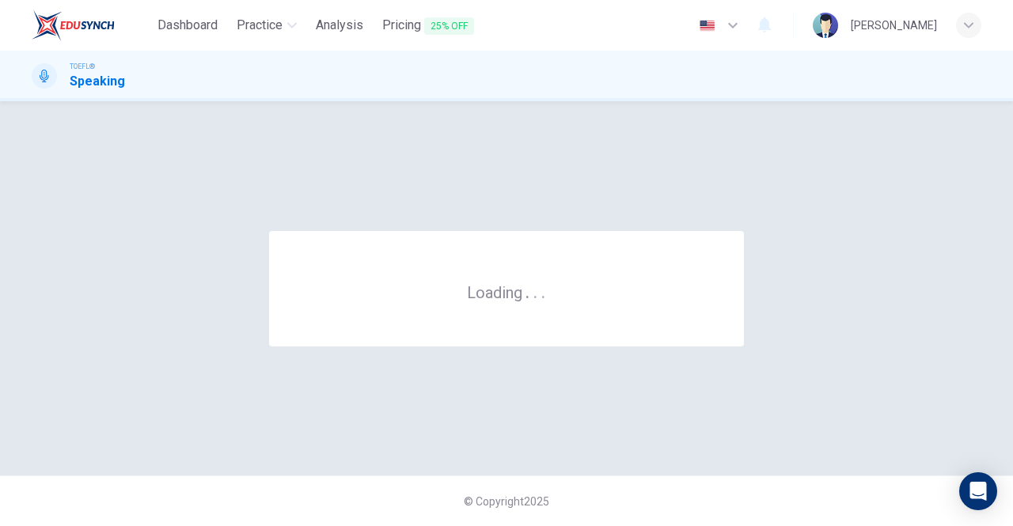
scroll to position [0, 0]
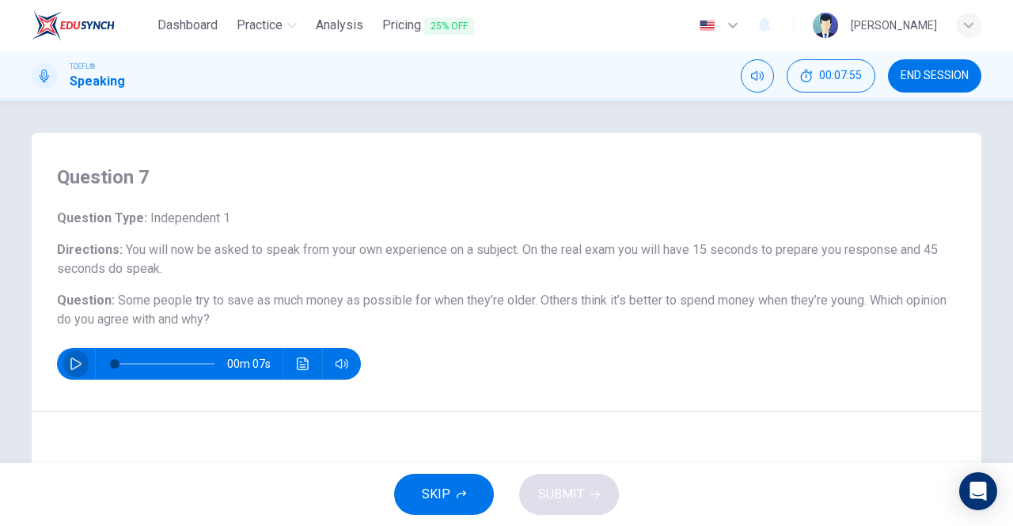
click at [70, 360] on icon "button" at bounding box center [76, 364] width 13 height 13
type input "0"
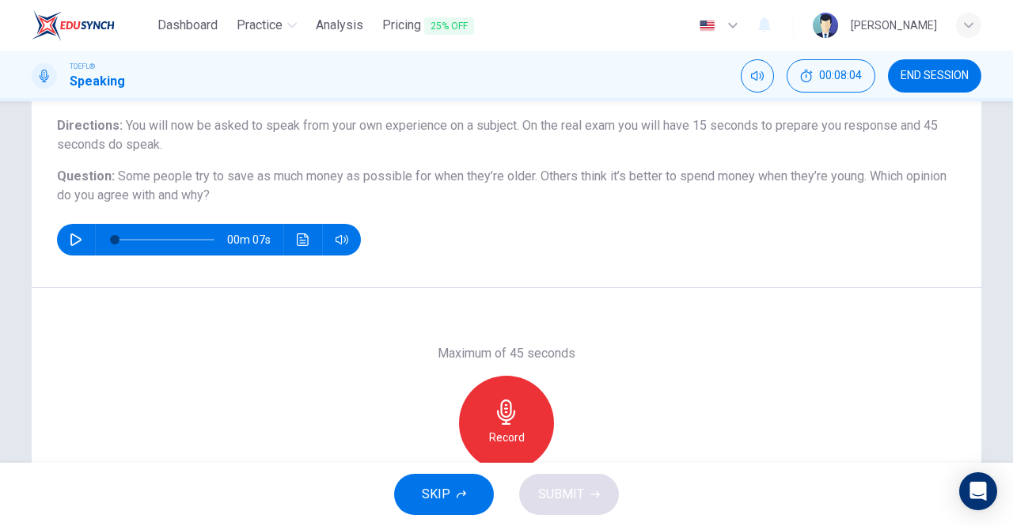
scroll to position [122, 0]
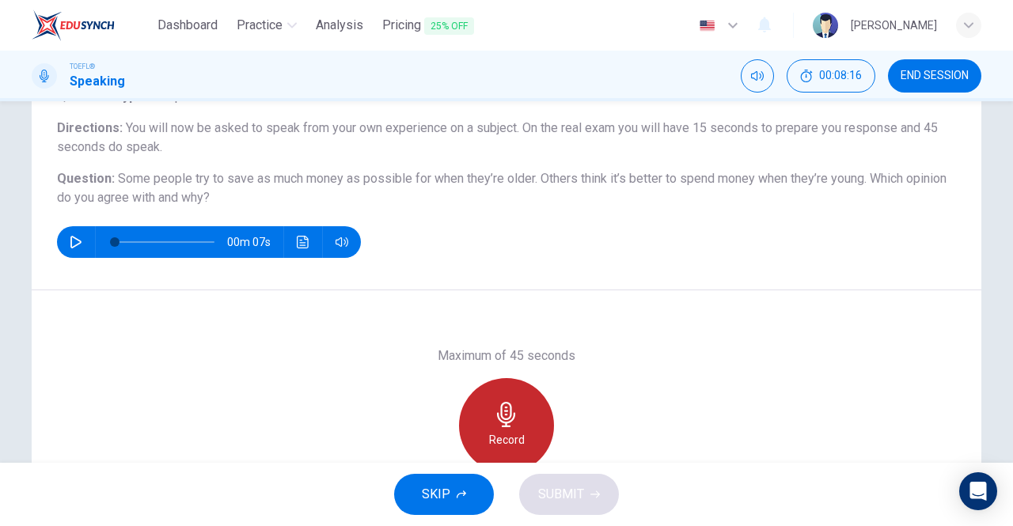
click at [505, 406] on icon "button" at bounding box center [506, 414] width 18 height 25
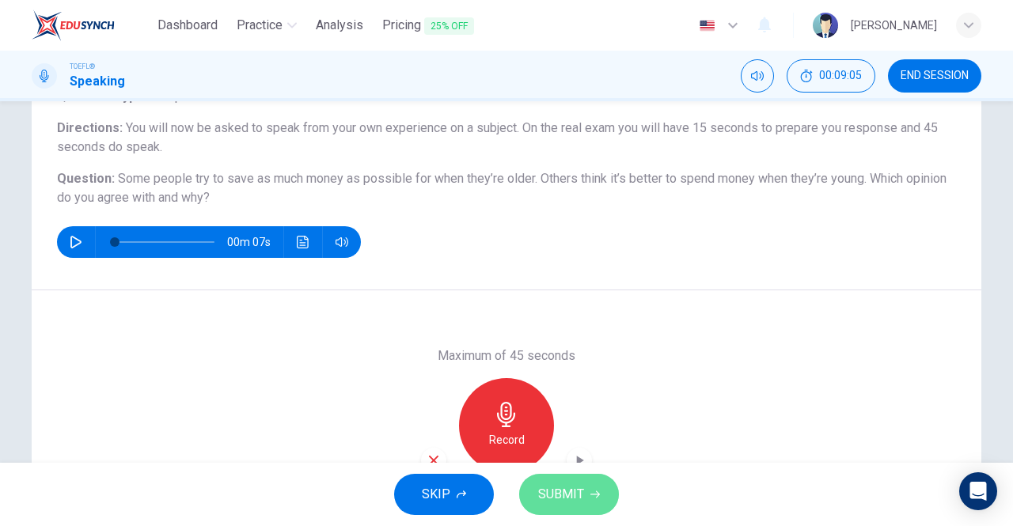
click at [585, 483] on button "SUBMIT" at bounding box center [569, 494] width 100 height 41
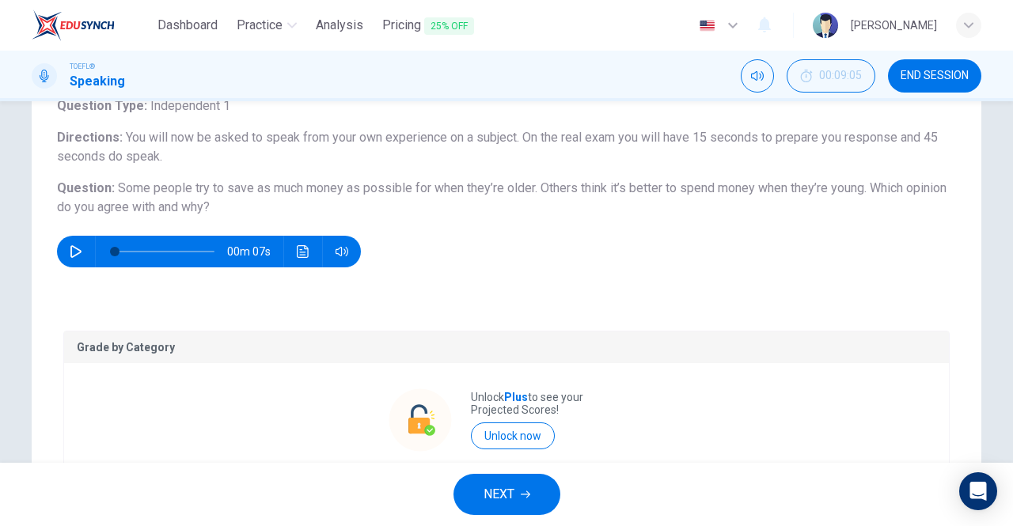
scroll to position [318, 0]
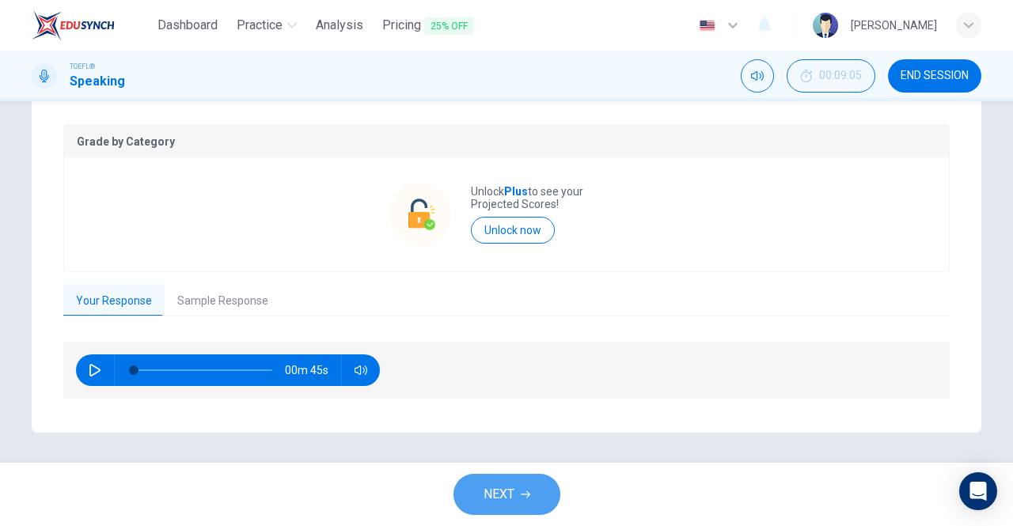
click at [512, 506] on button "NEXT" at bounding box center [506, 494] width 107 height 41
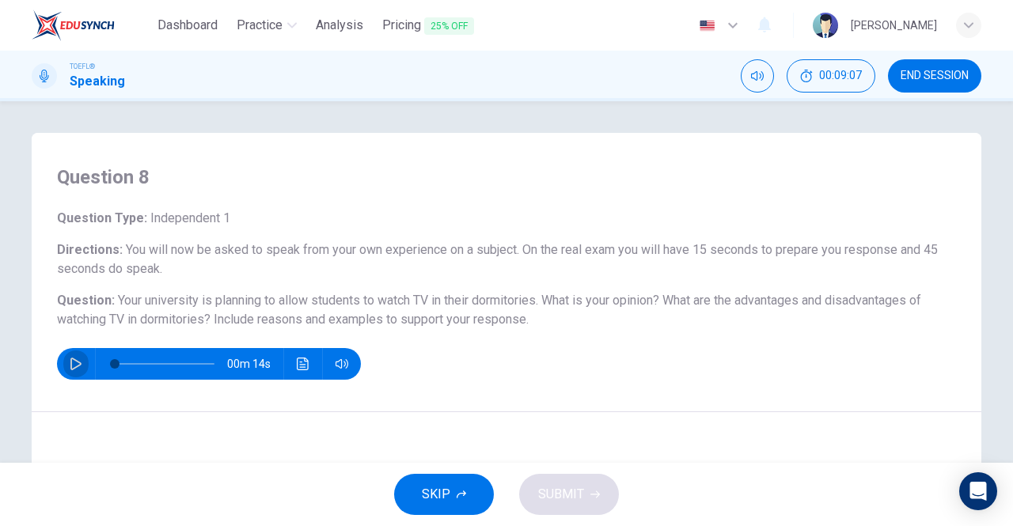
click at [70, 358] on icon "button" at bounding box center [75, 364] width 11 height 13
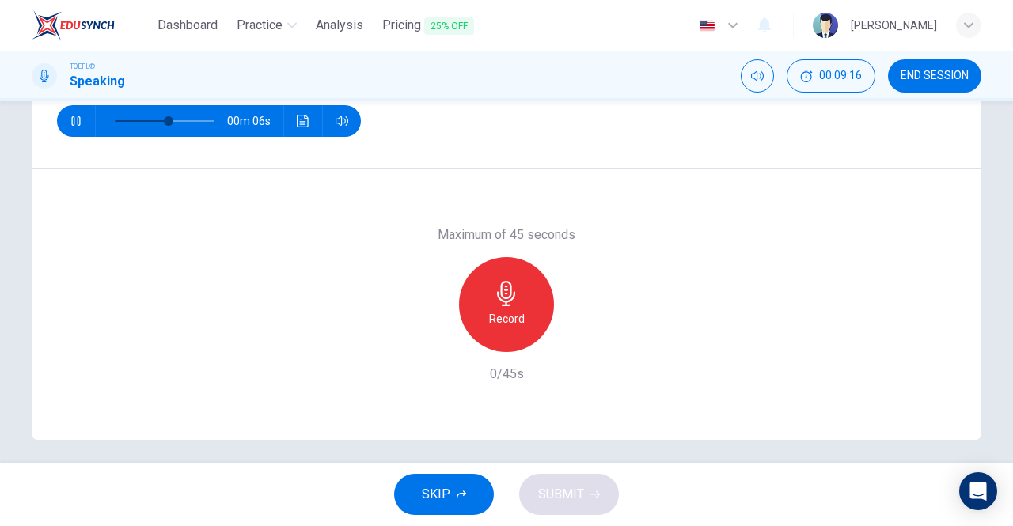
scroll to position [244, 0]
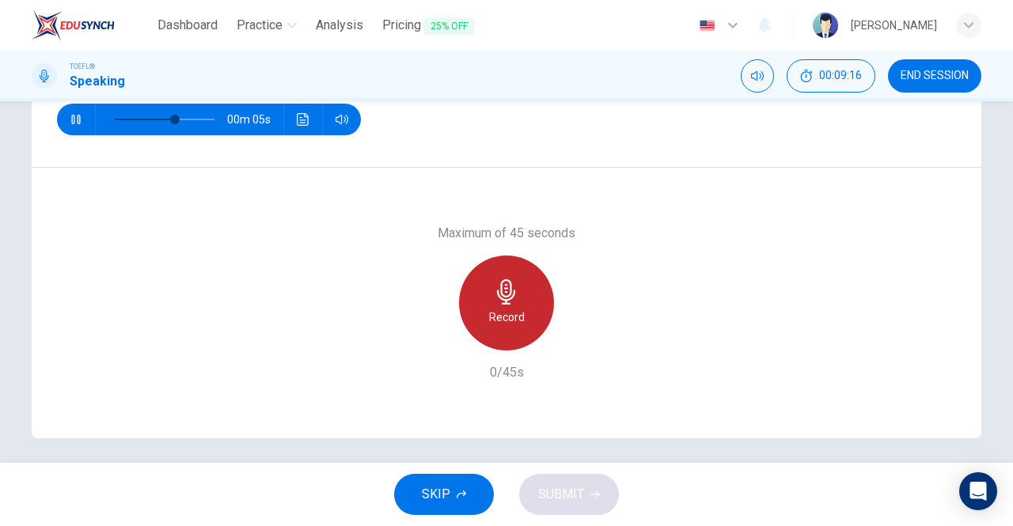
click at [502, 324] on h6 "Record" at bounding box center [507, 317] width 36 height 19
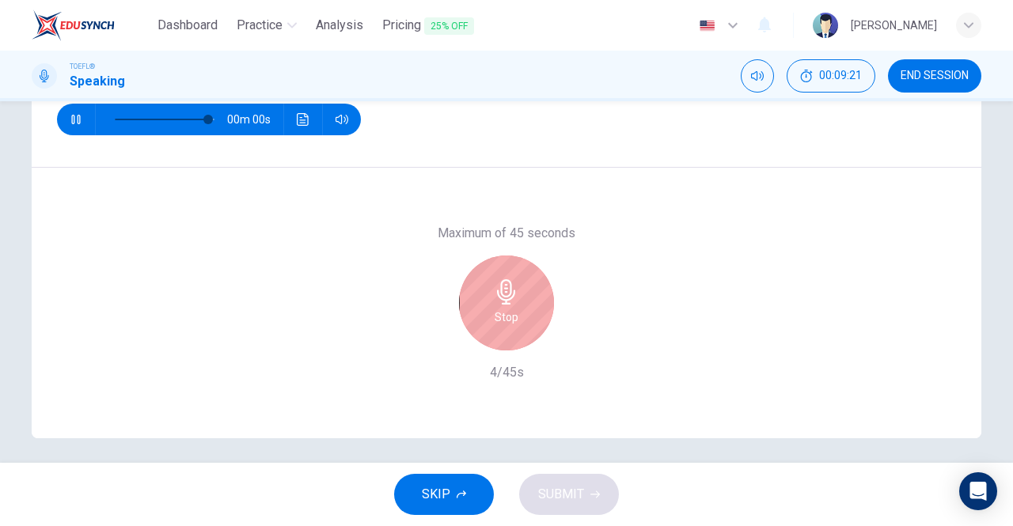
type input "0"
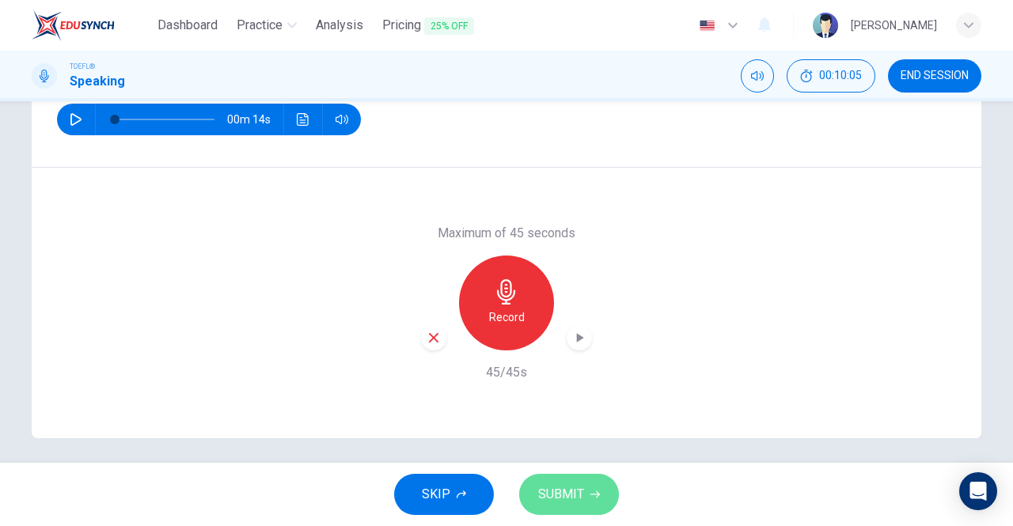
click at [581, 487] on span "SUBMIT" at bounding box center [561, 494] width 46 height 22
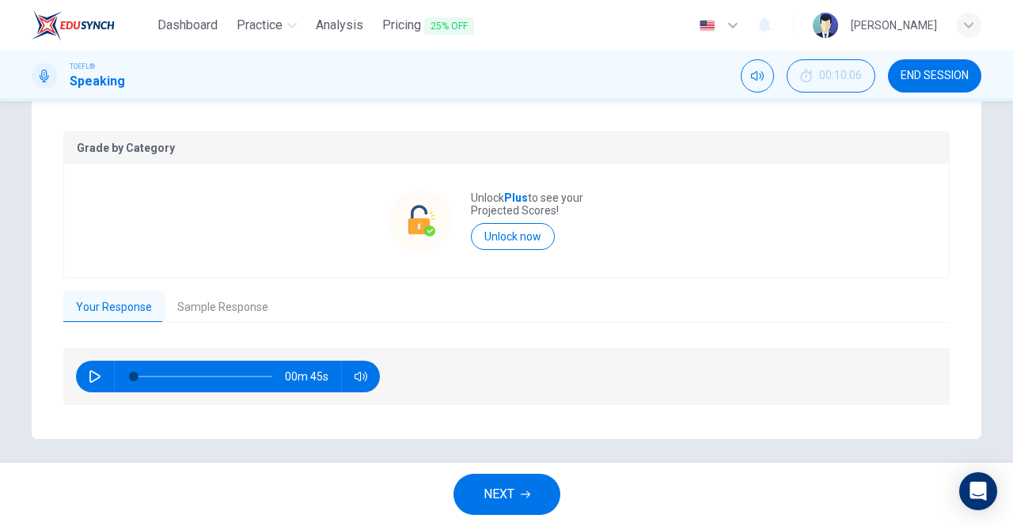
scroll to position [318, 0]
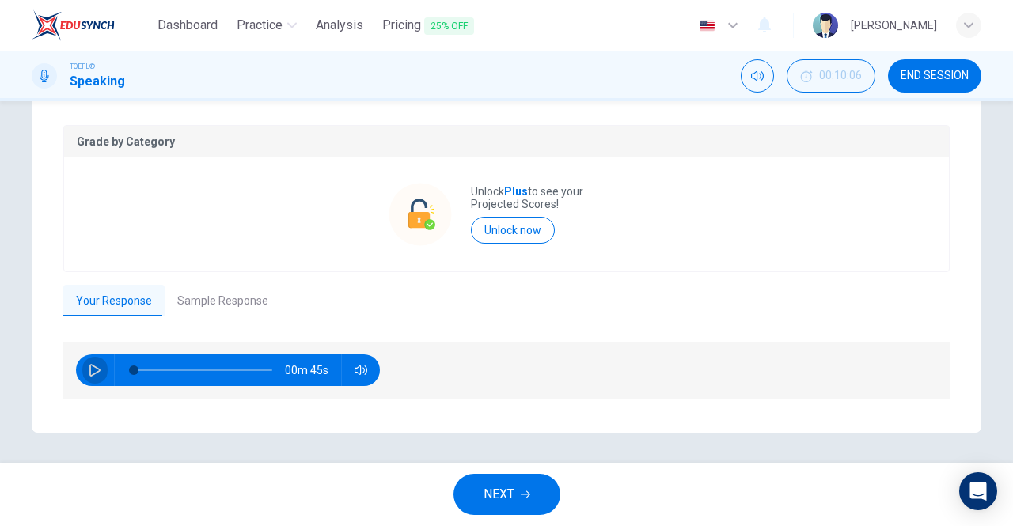
click at [91, 369] on icon "button" at bounding box center [95, 370] width 13 height 13
type input "26"
click at [511, 480] on button "NEXT" at bounding box center [506, 494] width 107 height 41
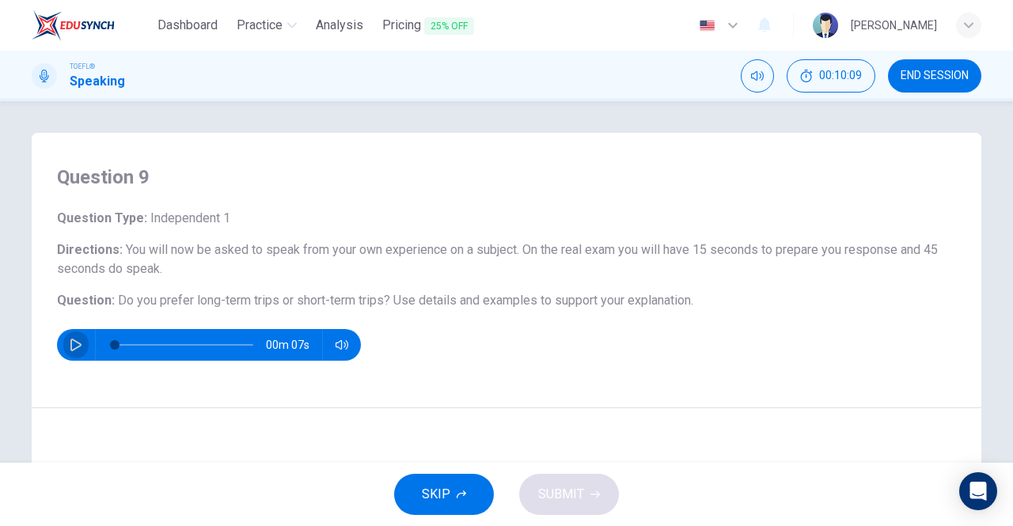
click at [67, 352] on button "button" at bounding box center [75, 345] width 25 height 32
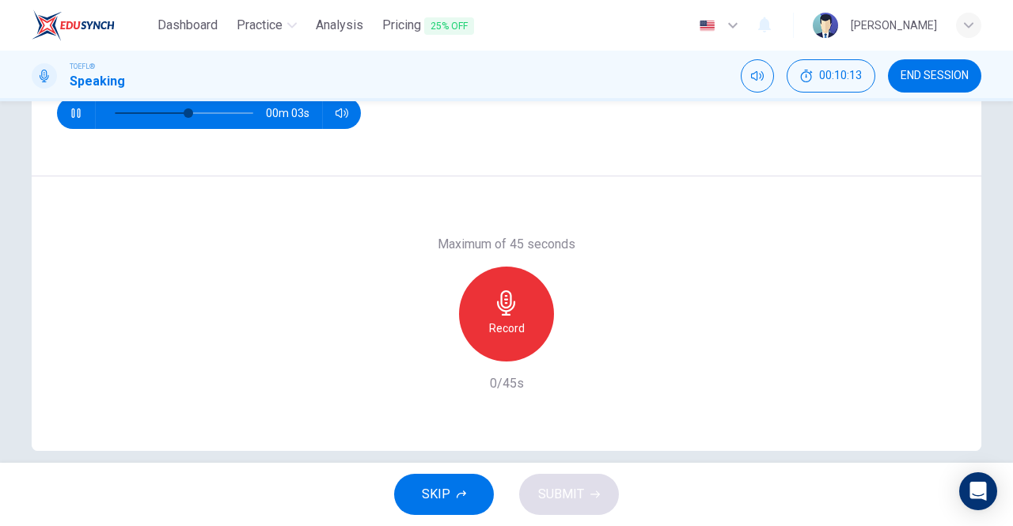
scroll to position [252, 0]
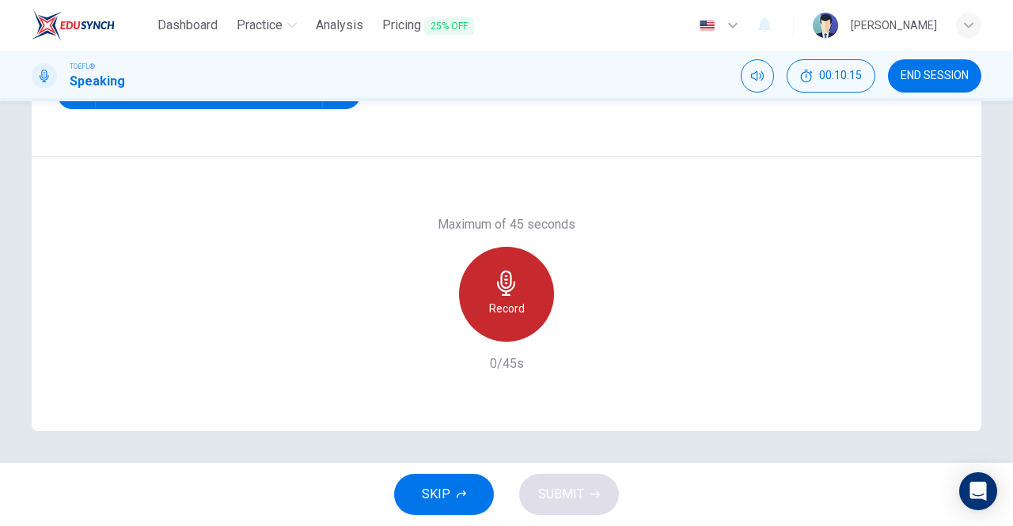
click at [528, 295] on div "Record" at bounding box center [506, 294] width 95 height 95
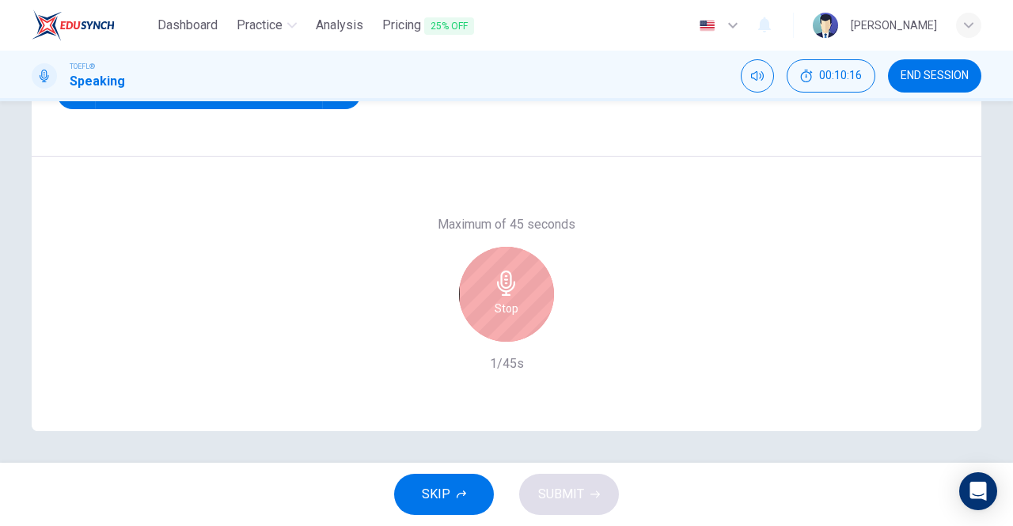
type input "0"
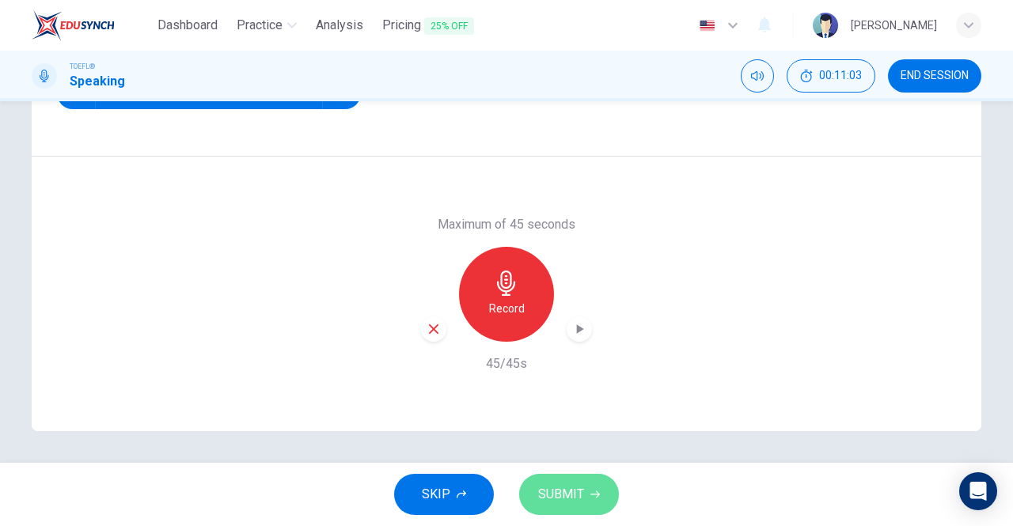
click at [578, 491] on span "SUBMIT" at bounding box center [561, 494] width 46 height 22
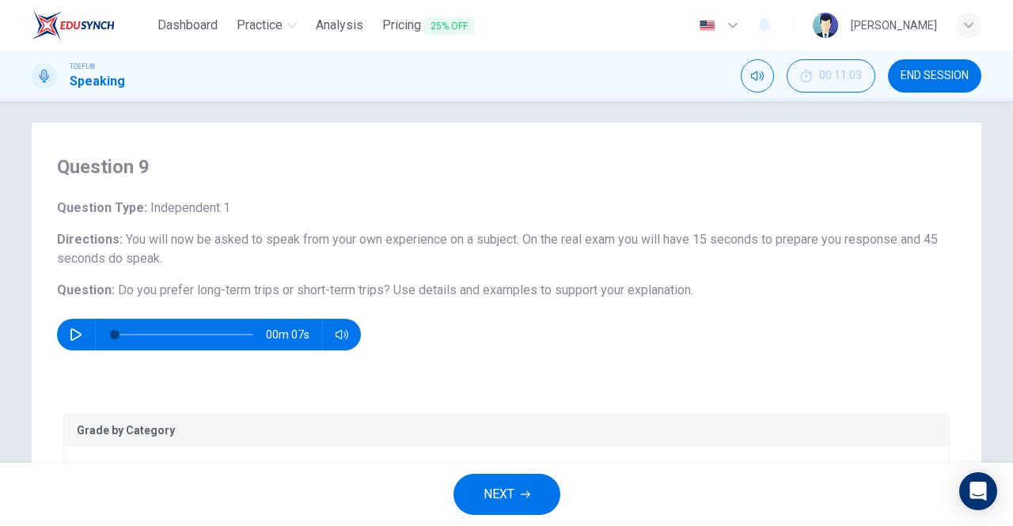
scroll to position [299, 0]
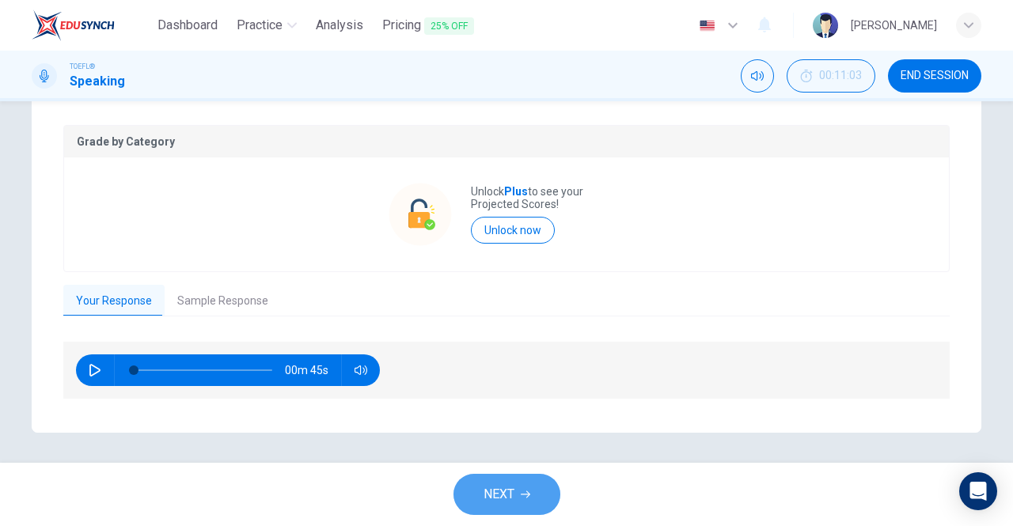
click at [532, 497] on button "NEXT" at bounding box center [506, 494] width 107 height 41
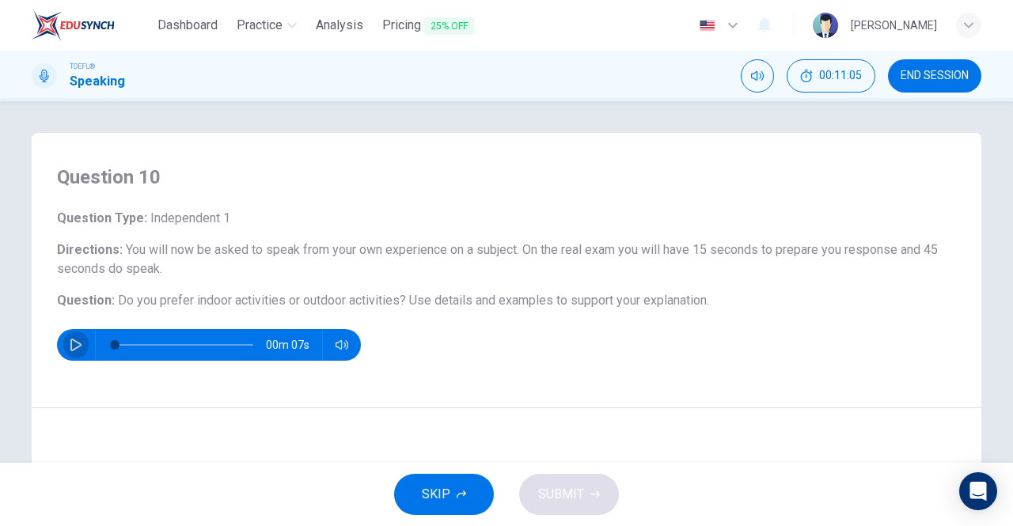
click at [76, 349] on icon "button" at bounding box center [76, 345] width 13 height 13
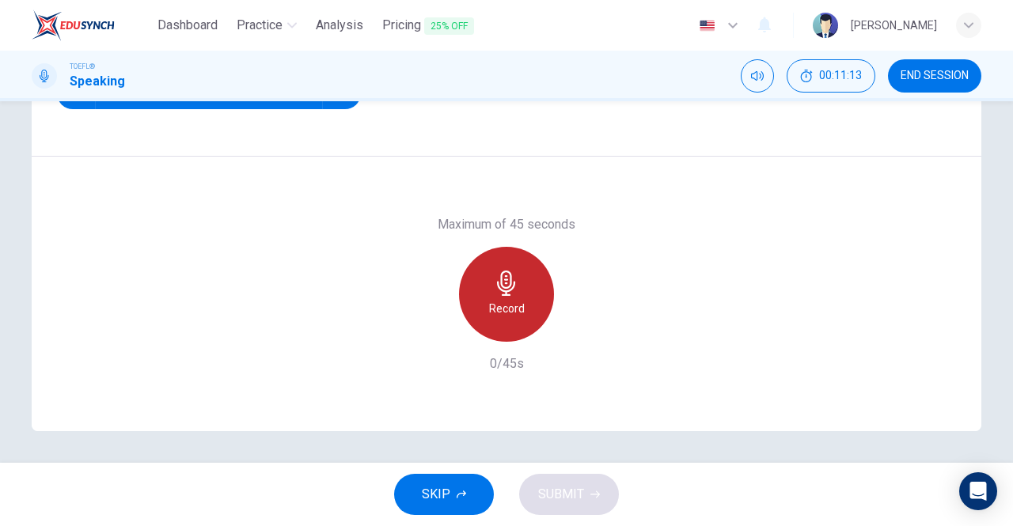
click at [499, 292] on icon "button" at bounding box center [506, 283] width 25 height 25
type input "0"
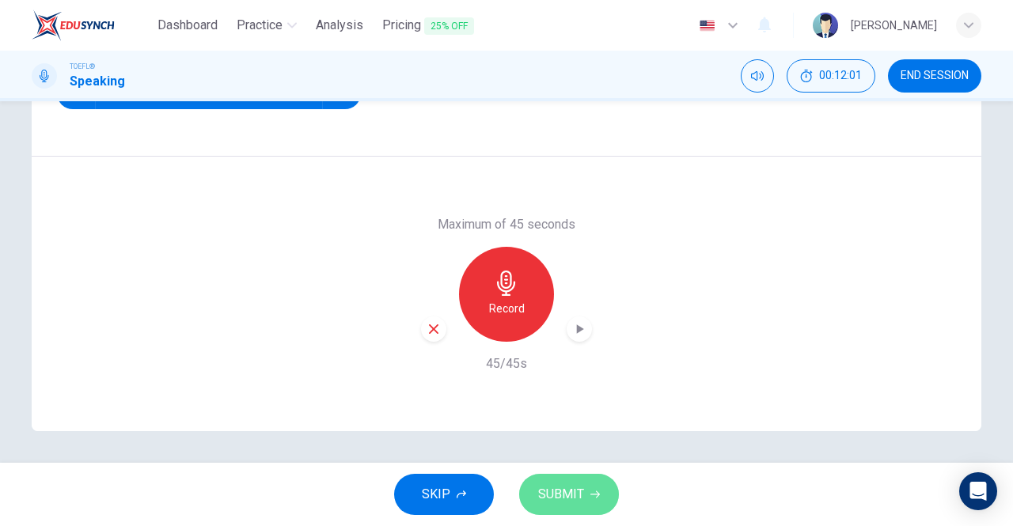
click at [570, 503] on span "SUBMIT" at bounding box center [561, 494] width 46 height 22
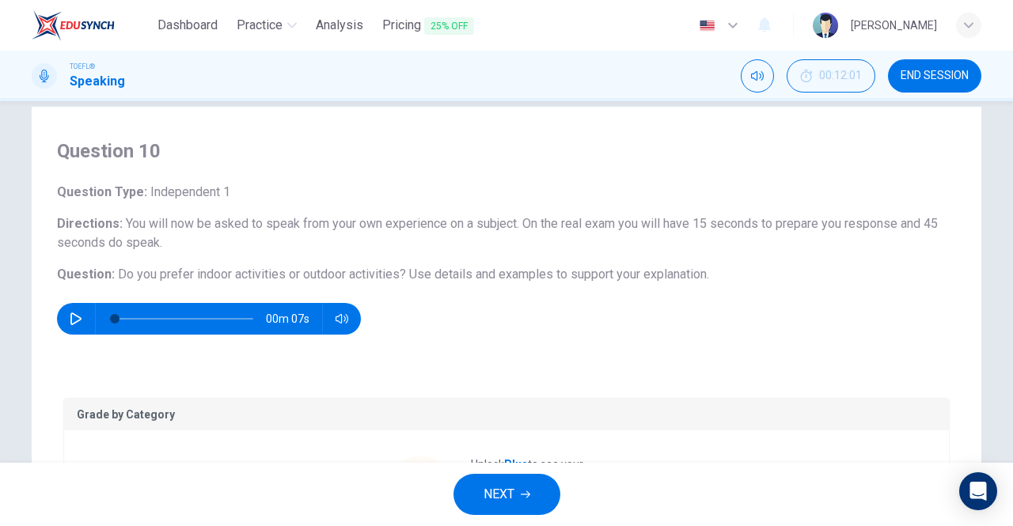
scroll to position [0, 0]
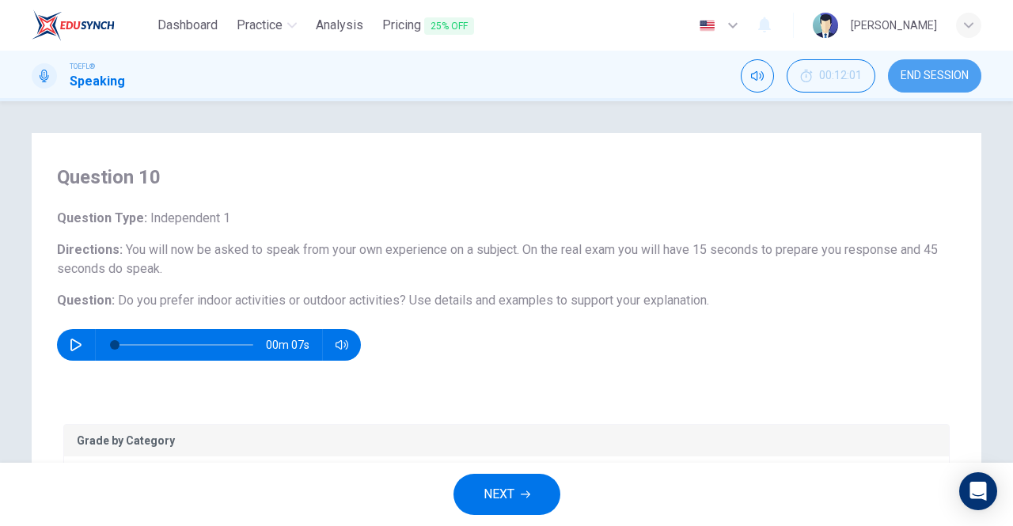
click at [930, 70] on span "END SESSION" at bounding box center [934, 76] width 68 height 13
